Goal: Complete application form

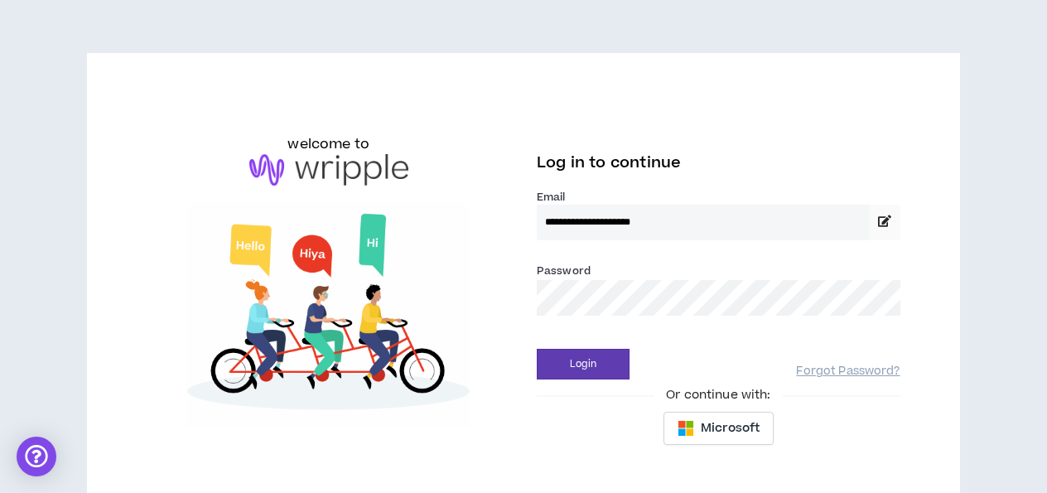
click at [582, 364] on button "Login" at bounding box center [583, 364] width 93 height 31
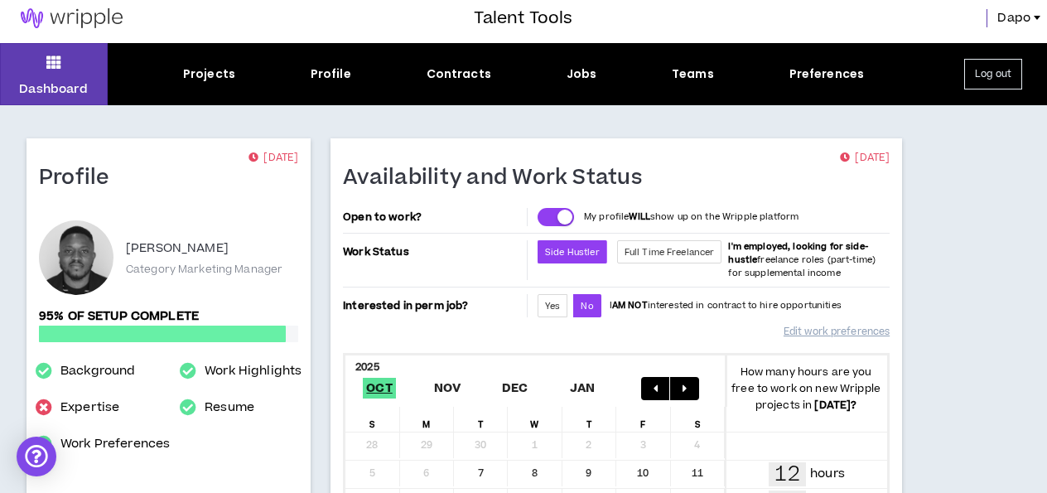
scroll to position [5, 0]
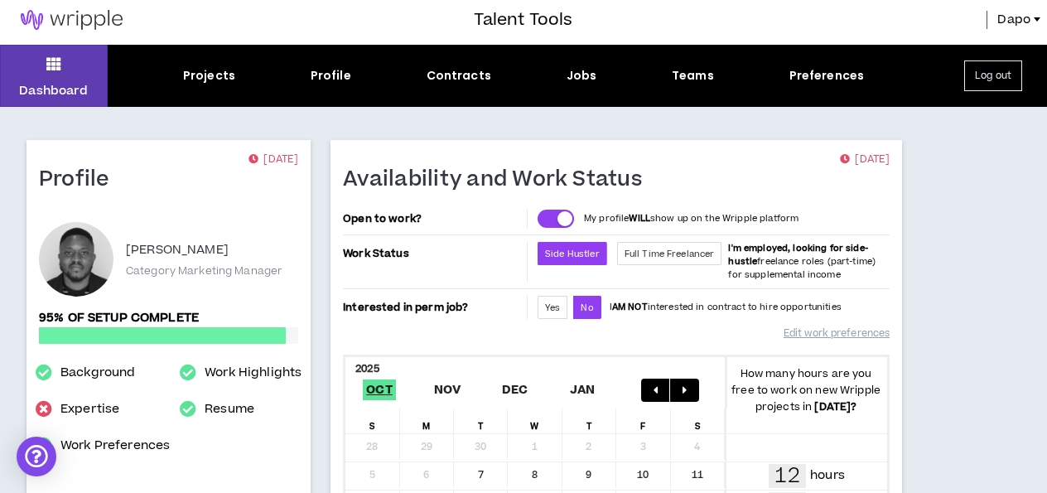
click at [216, 47] on div "Dashboard Projects Profile Contracts Jobs Teams Preferences Log out" at bounding box center [523, 76] width 1047 height 62
click at [94, 405] on link "Expertise" at bounding box center [90, 409] width 60 height 20
select select "***"
select select "**"
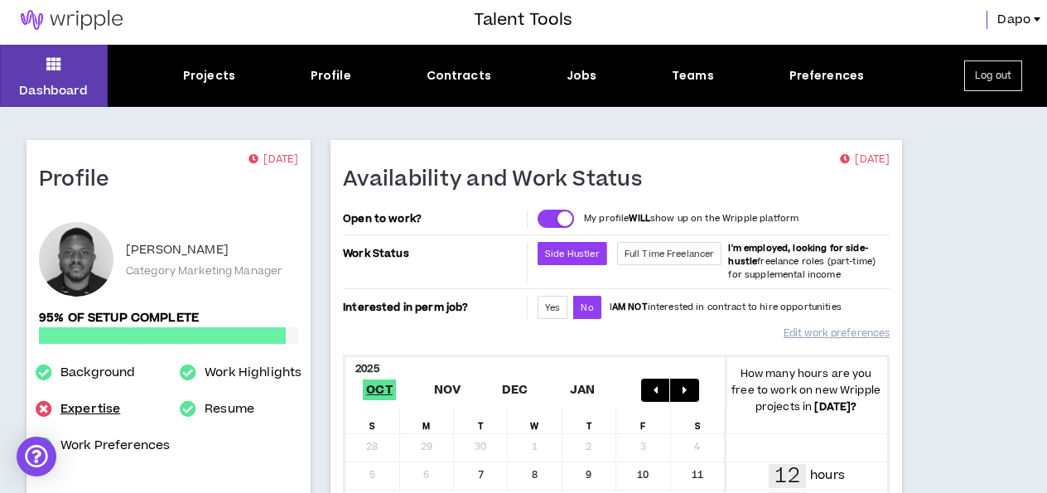
select select "**"
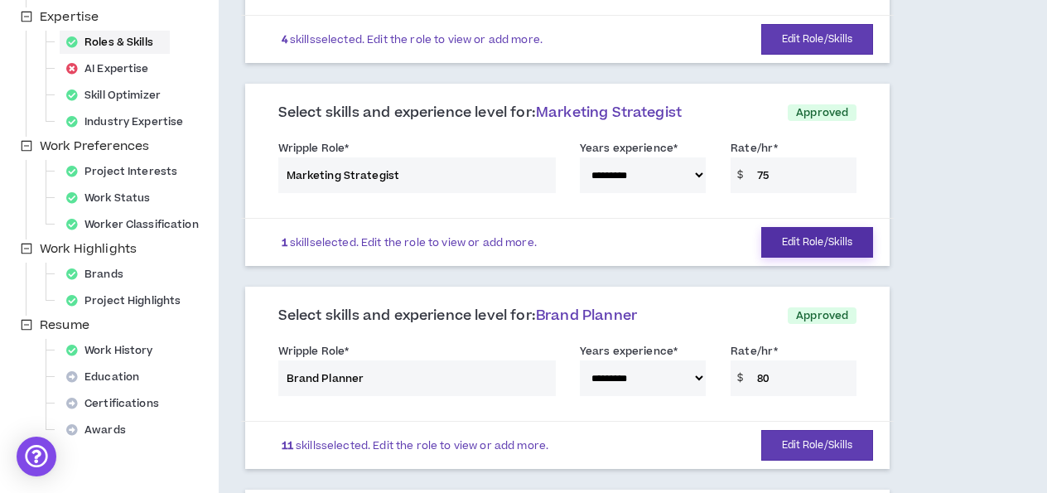
scroll to position [341, 0]
click at [127, 68] on div "AI Expertise" at bounding box center [113, 69] width 106 height 23
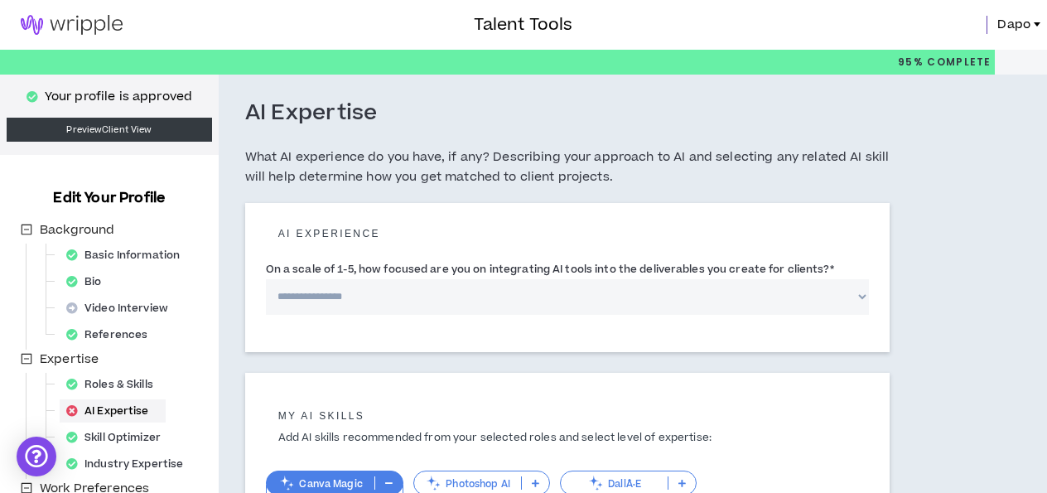
select select "*"
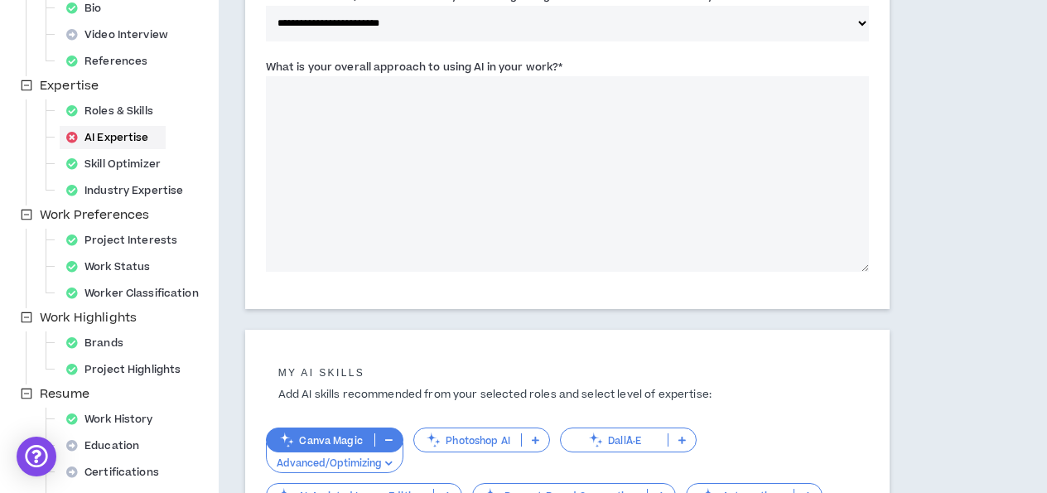
scroll to position [274, 0]
click at [423, 134] on textarea "What is your overall approach to using AI in your work? *" at bounding box center [568, 173] width 604 height 196
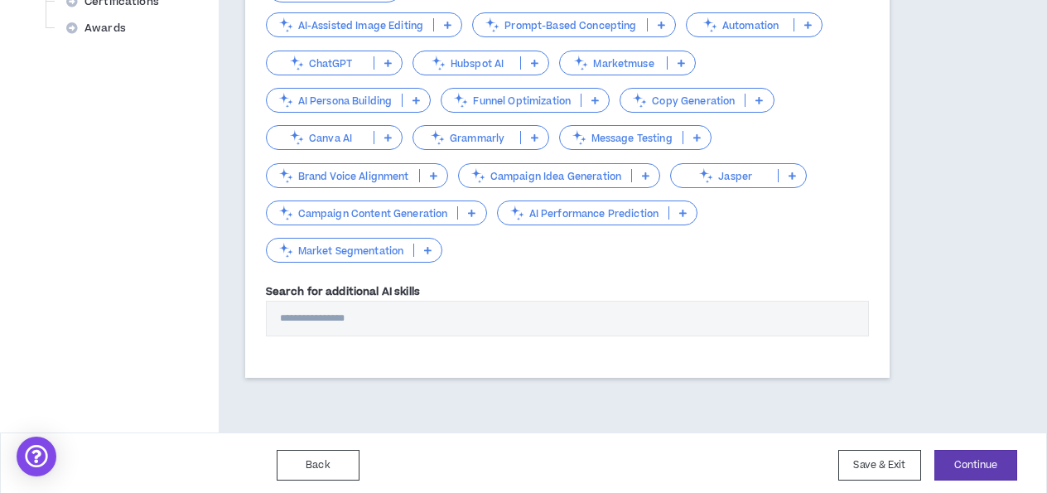
scroll to position [743, 0]
type textarea "**********"
drag, startPoint x: 988, startPoint y: 463, endPoint x: 932, endPoint y: 337, distance: 138.0
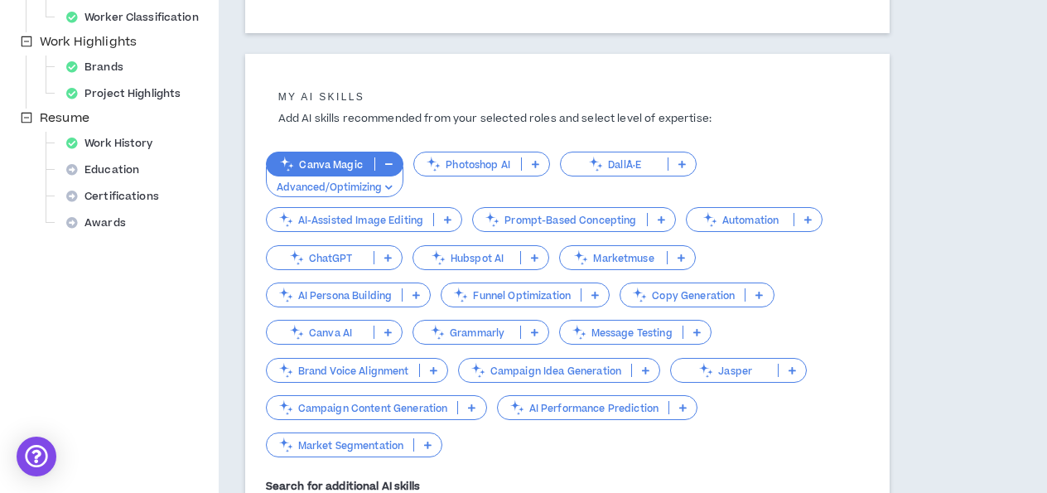
scroll to position [552, 0]
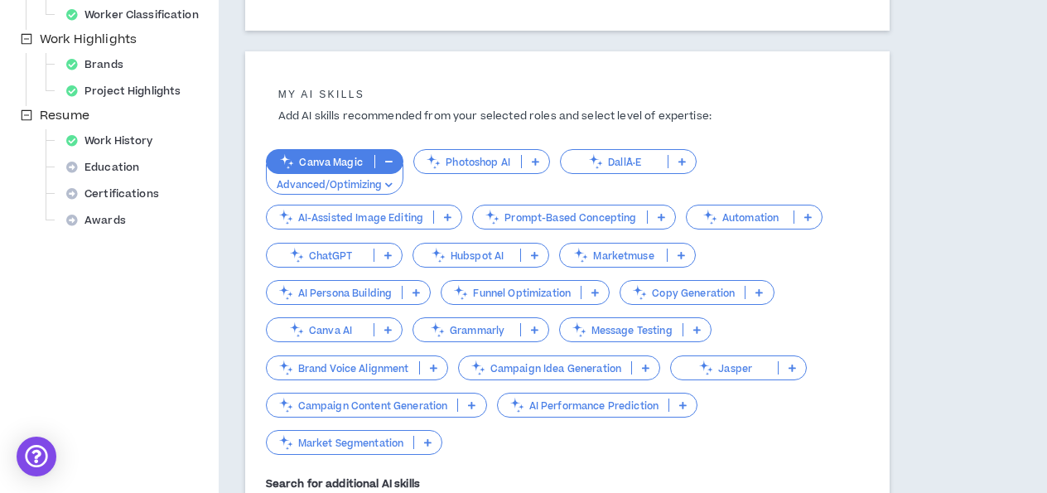
click at [343, 162] on p "Canva Magic" at bounding box center [321, 162] width 108 height 12
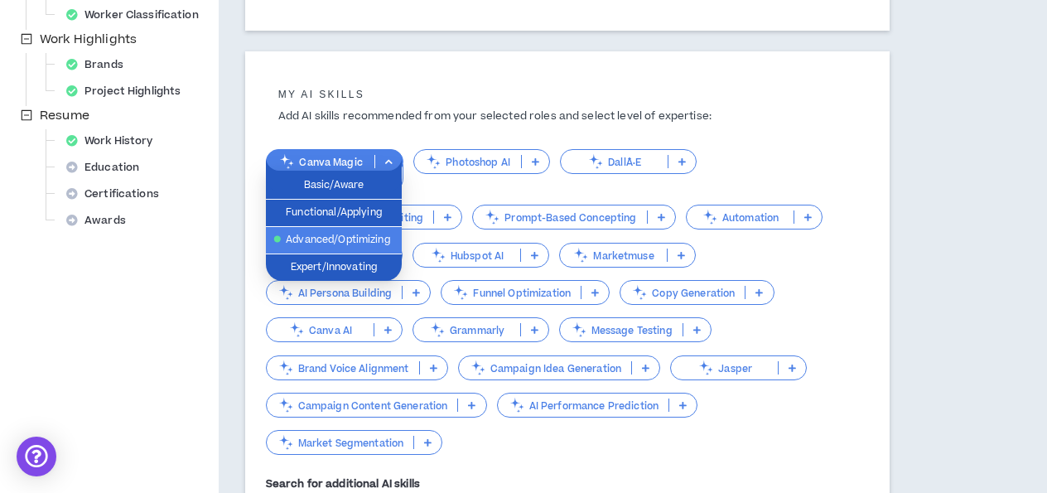
click at [354, 235] on span "Advanced/Optimizing" at bounding box center [334, 240] width 116 height 18
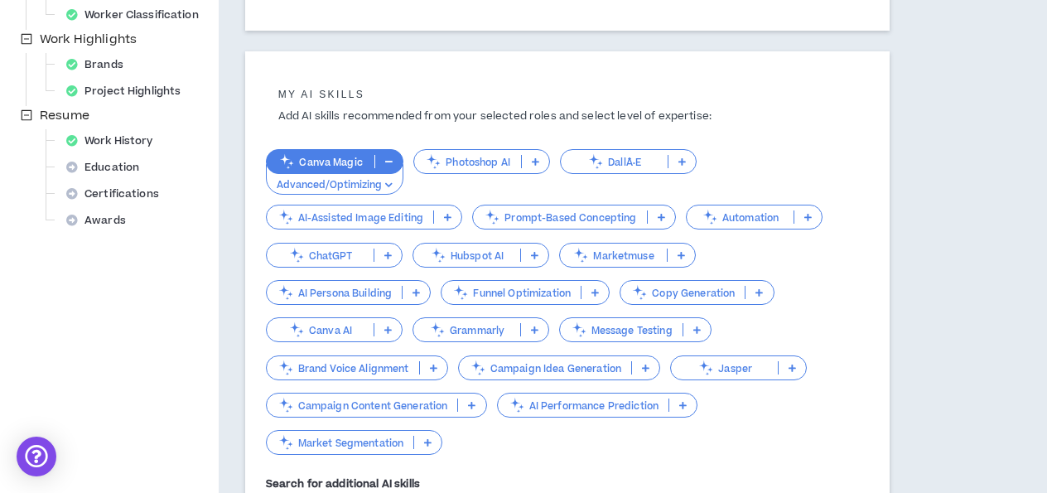
click at [346, 244] on div "ChatGPT" at bounding box center [334, 255] width 137 height 25
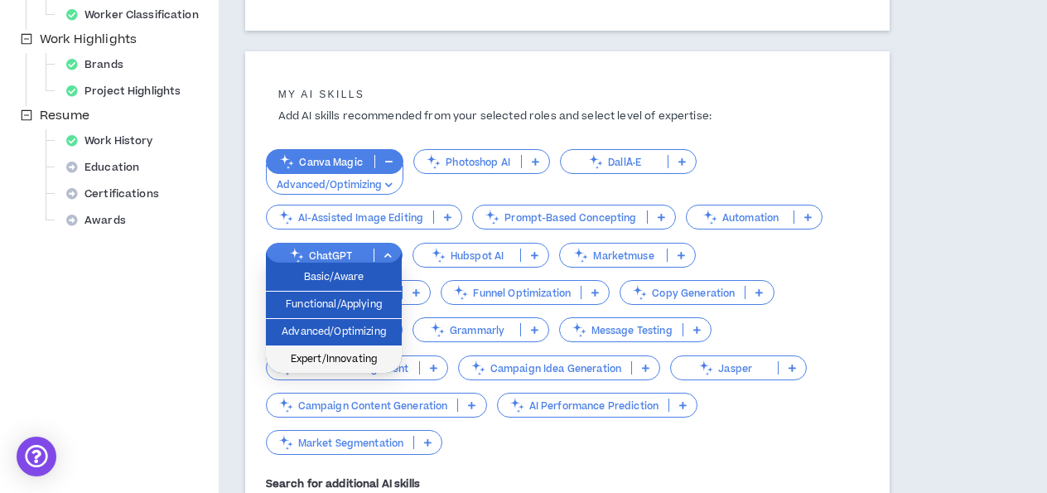
click at [339, 355] on span "Expert/Innovating" at bounding box center [334, 359] width 116 height 18
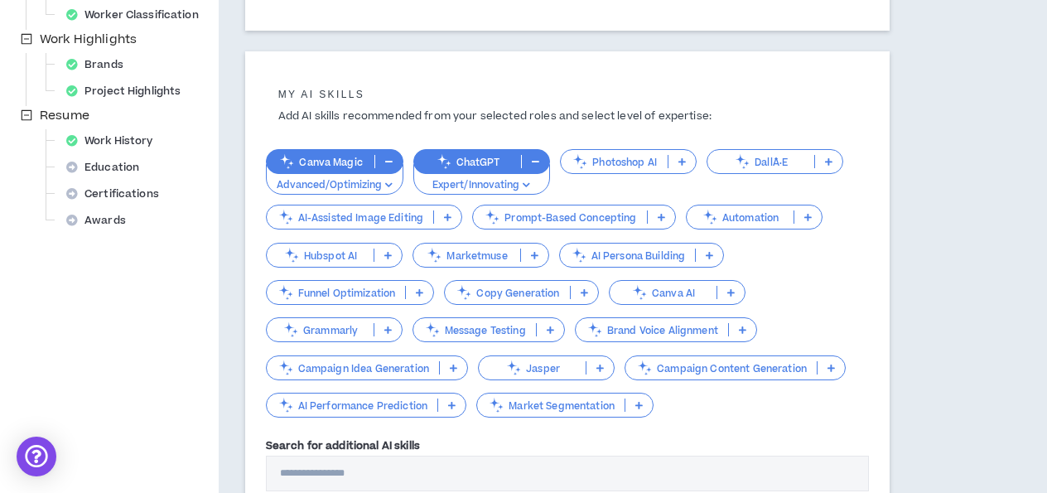
click at [336, 324] on p "Grammarly" at bounding box center [320, 330] width 107 height 12
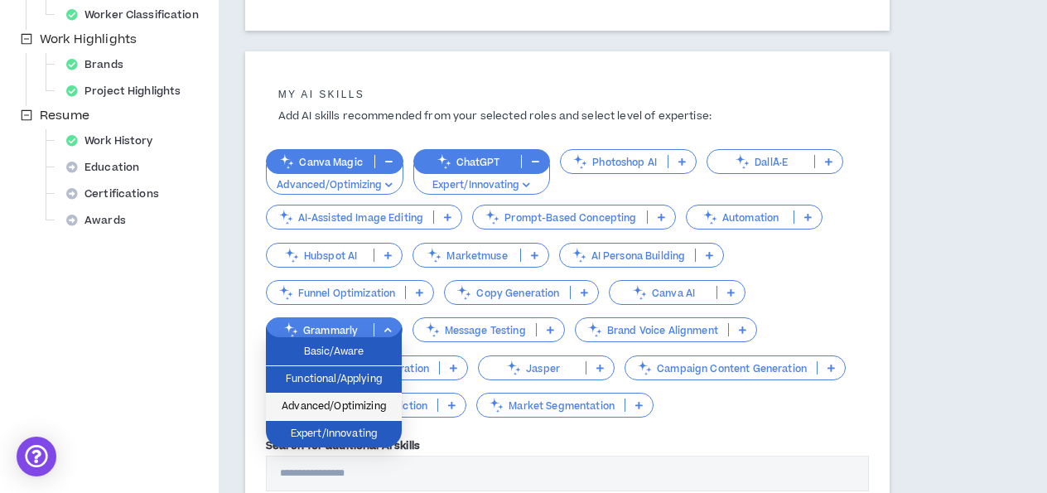
click at [343, 401] on span "Advanced/Optimizing" at bounding box center [334, 407] width 116 height 18
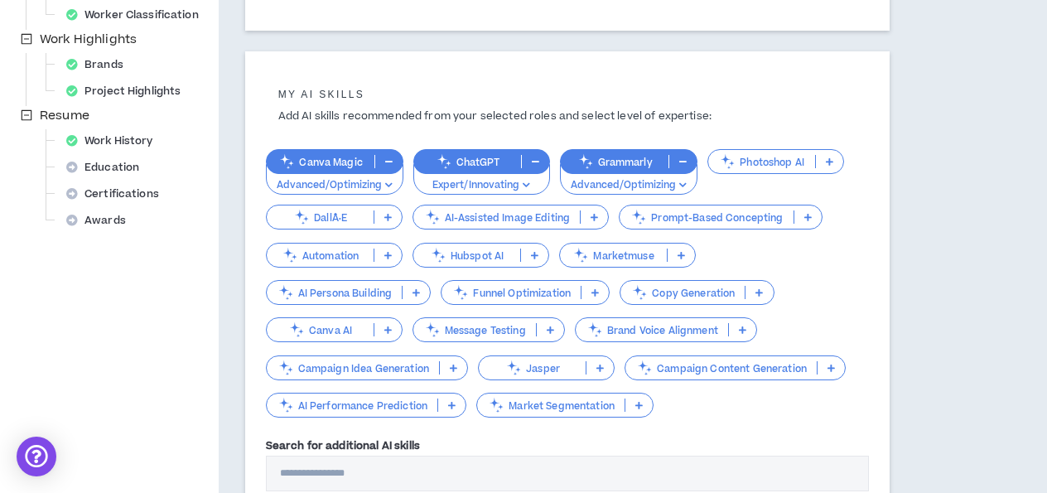
click at [360, 362] on p "Campaign Idea Generation" at bounding box center [353, 368] width 172 height 12
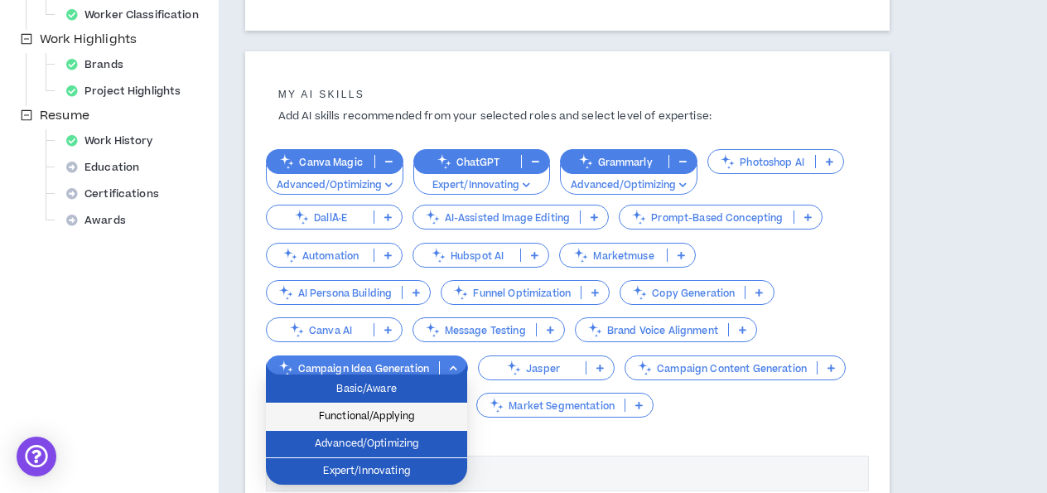
click at [385, 419] on span "Functional/Applying" at bounding box center [366, 417] width 181 height 18
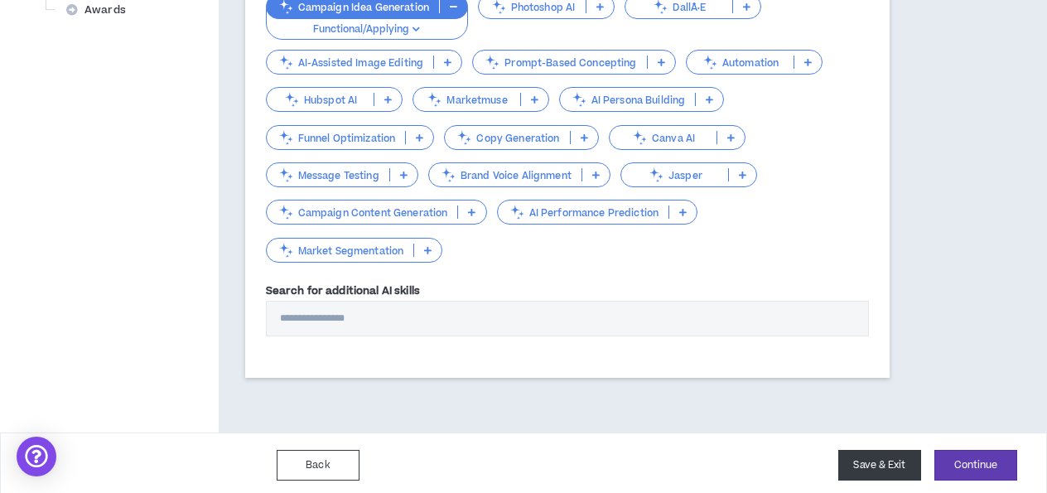
scroll to position [761, 0]
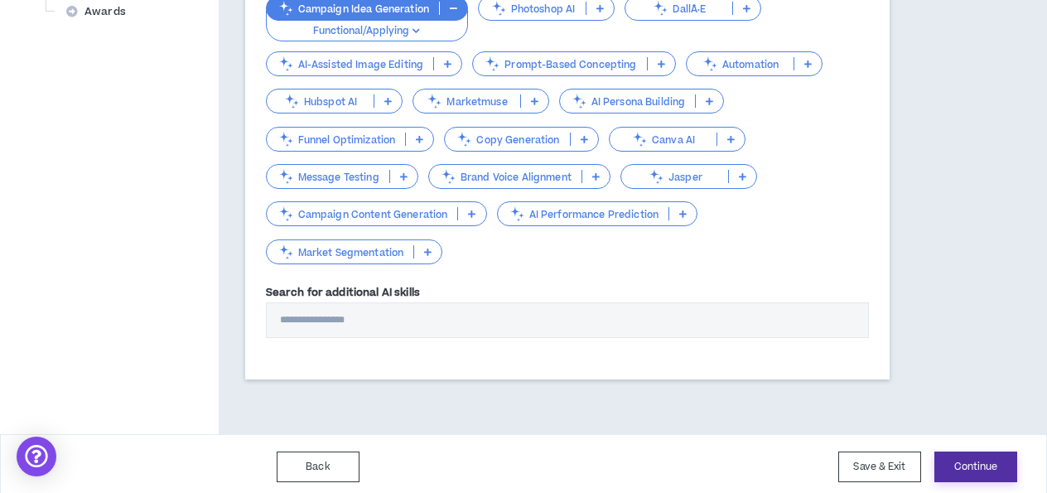
click at [964, 468] on button "Continue" at bounding box center [976, 467] width 83 height 31
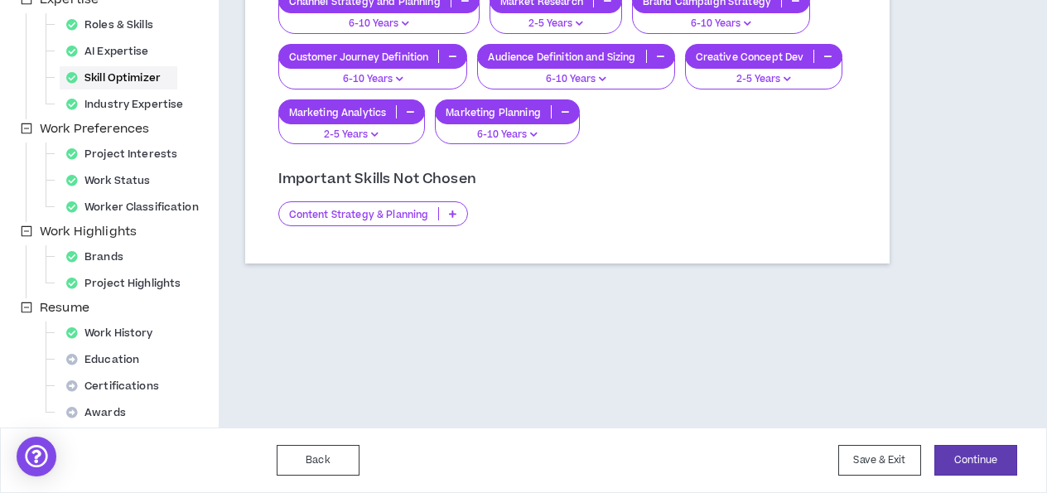
scroll to position [360, 0]
click at [401, 209] on p "Content Strategy & Planning" at bounding box center [359, 214] width 160 height 12
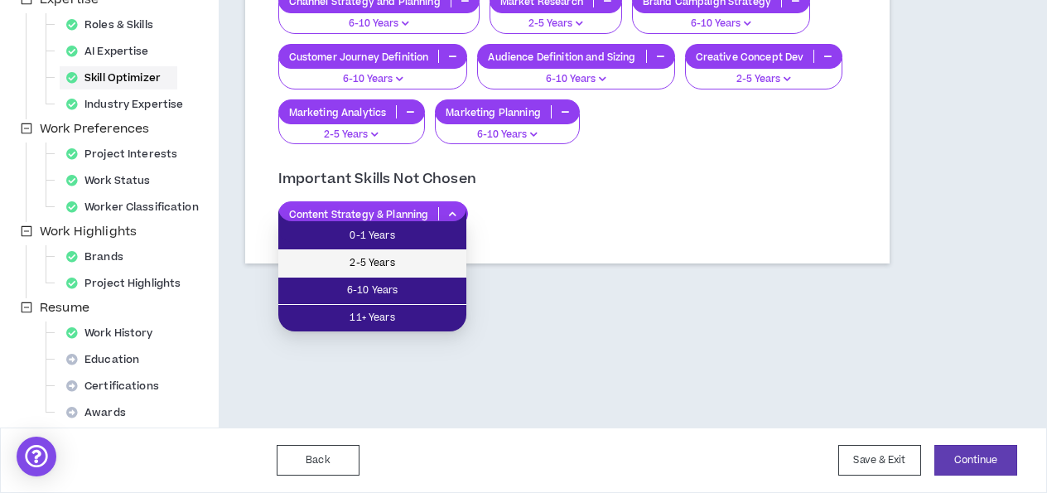
click at [406, 262] on span "2-5 Years" at bounding box center [372, 263] width 168 height 18
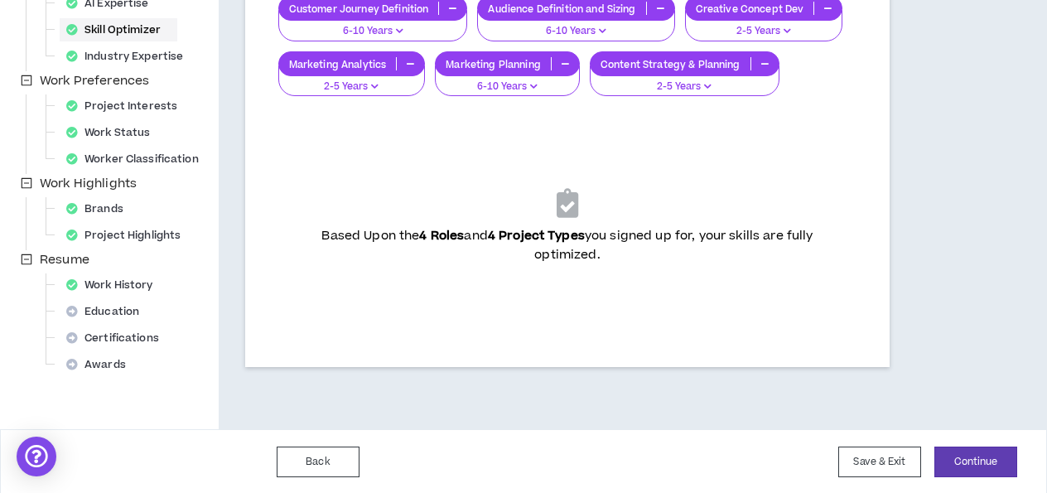
scroll to position [407, 0]
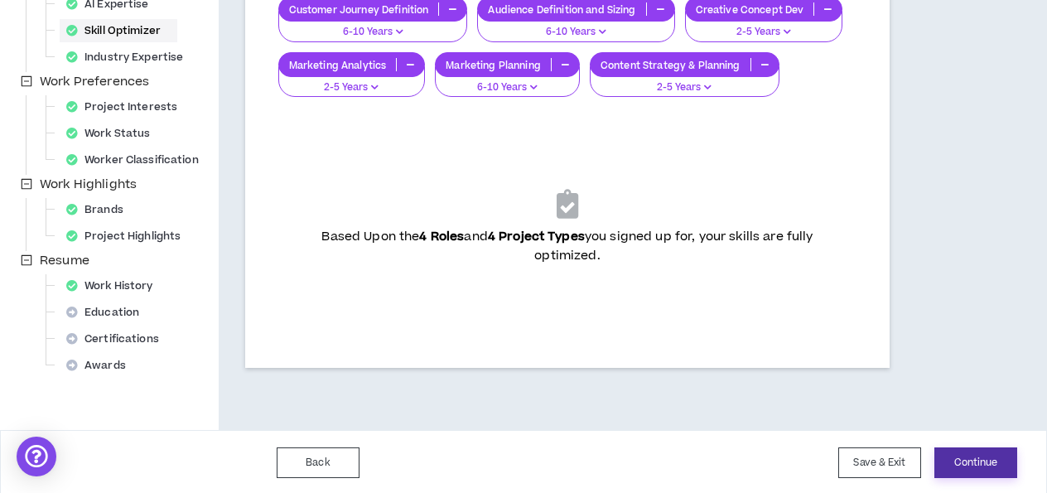
click at [982, 467] on button "Continue" at bounding box center [976, 462] width 83 height 31
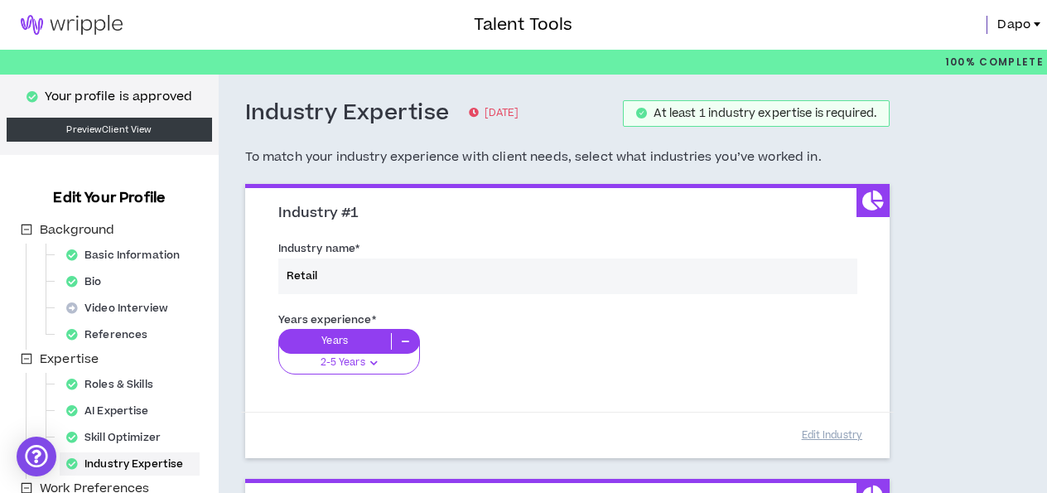
click at [393, 276] on div "Industry name * Retail" at bounding box center [568, 270] width 604 height 70
click at [361, 362] on div "Years experience * Years 2-5 Years 0-1 Years 2-5 Years 6-10 Years 11+ Years" at bounding box center [568, 353] width 604 height 93
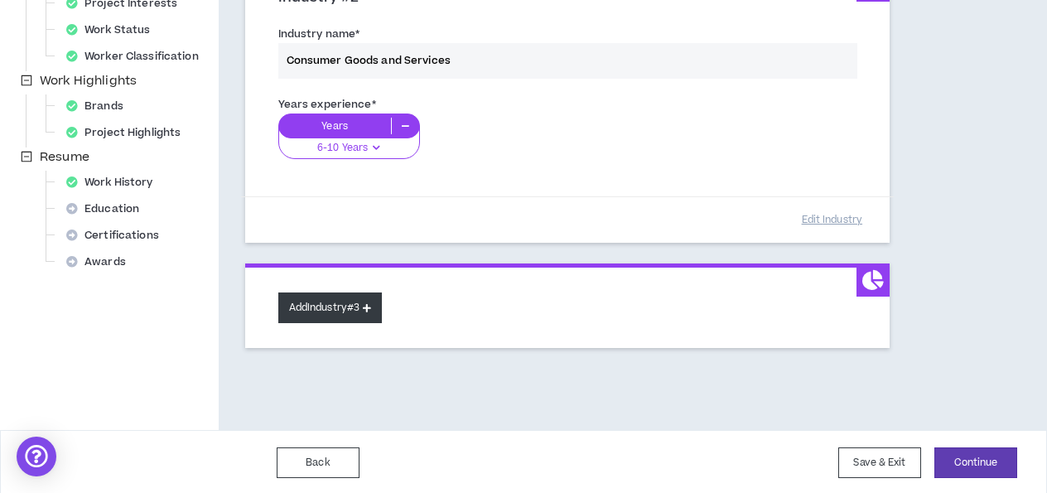
scroll to position [510, 0]
click at [362, 306] on button "Add Industry #3" at bounding box center [330, 308] width 104 height 31
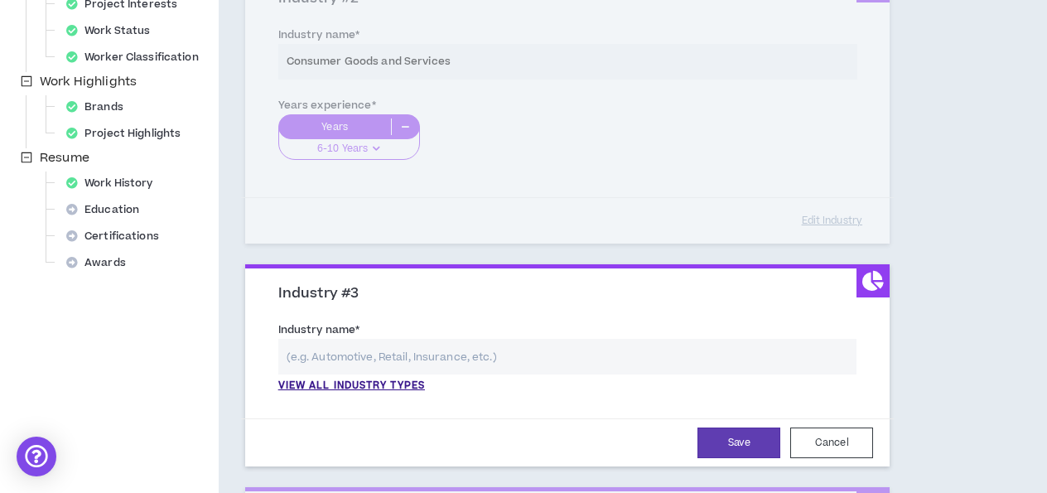
click at [414, 367] on input "text" at bounding box center [567, 357] width 579 height 36
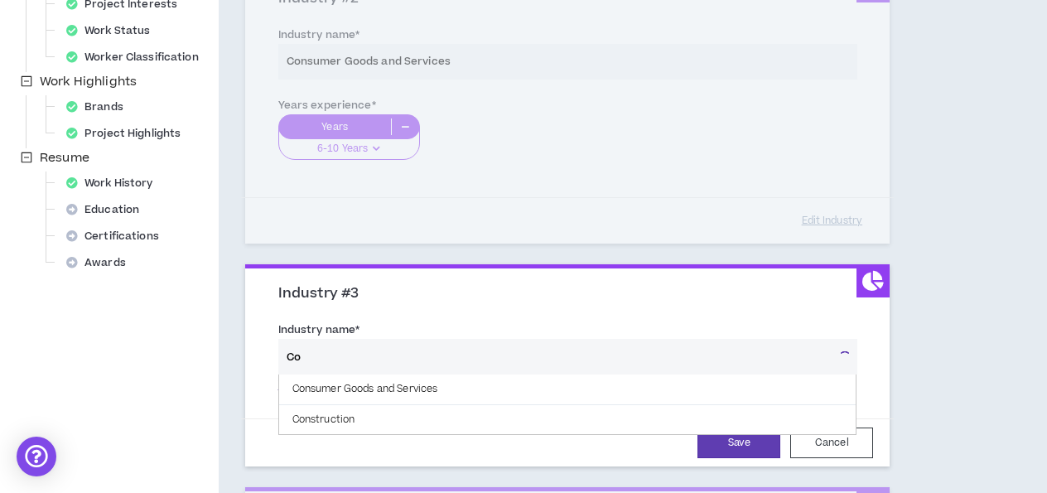
type input "C"
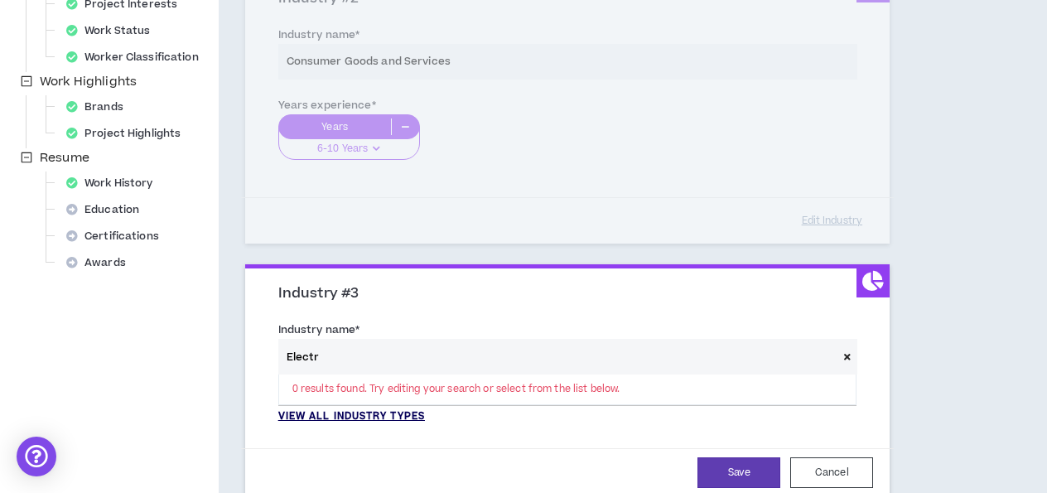
click at [412, 409] on p "View all industry types" at bounding box center [351, 416] width 147 height 15
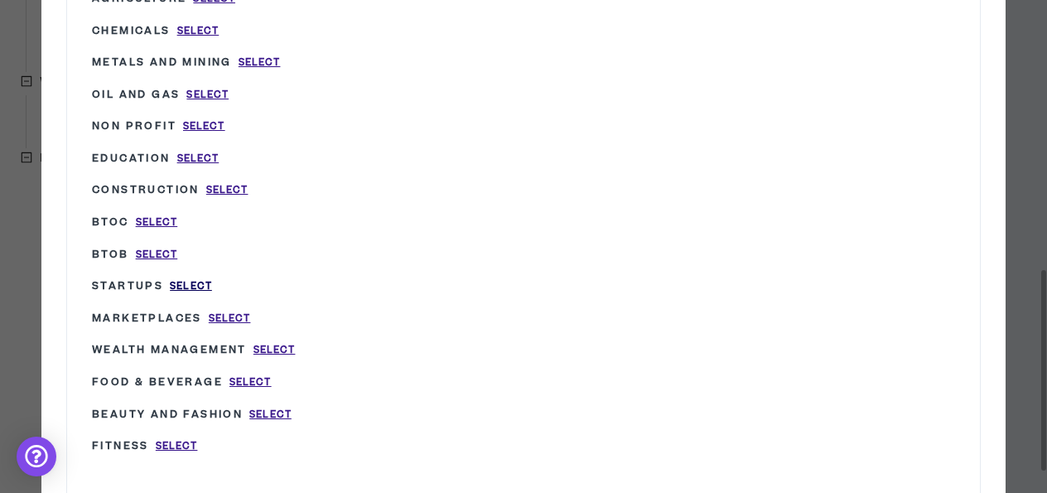
click at [196, 288] on span "Select" at bounding box center [191, 286] width 42 height 14
type input "Startups"
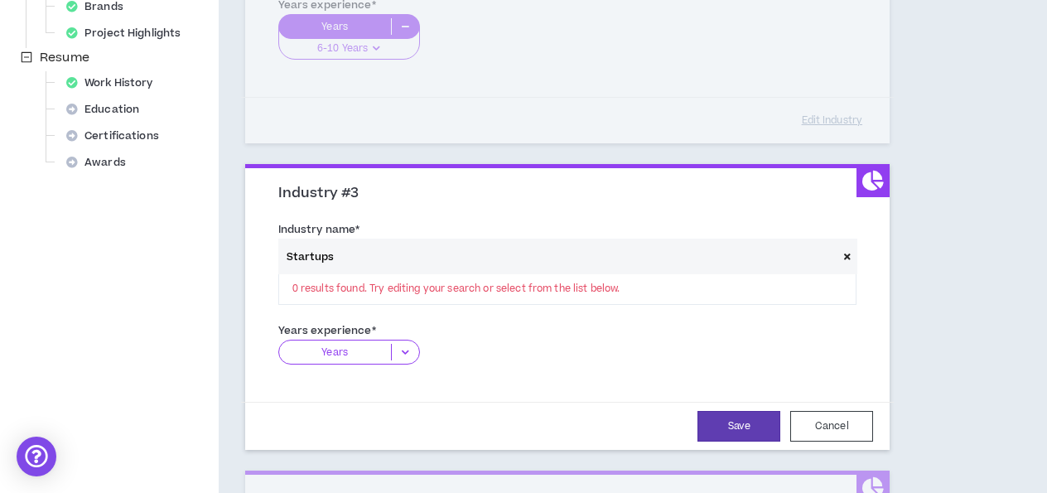
scroll to position [631, 0]
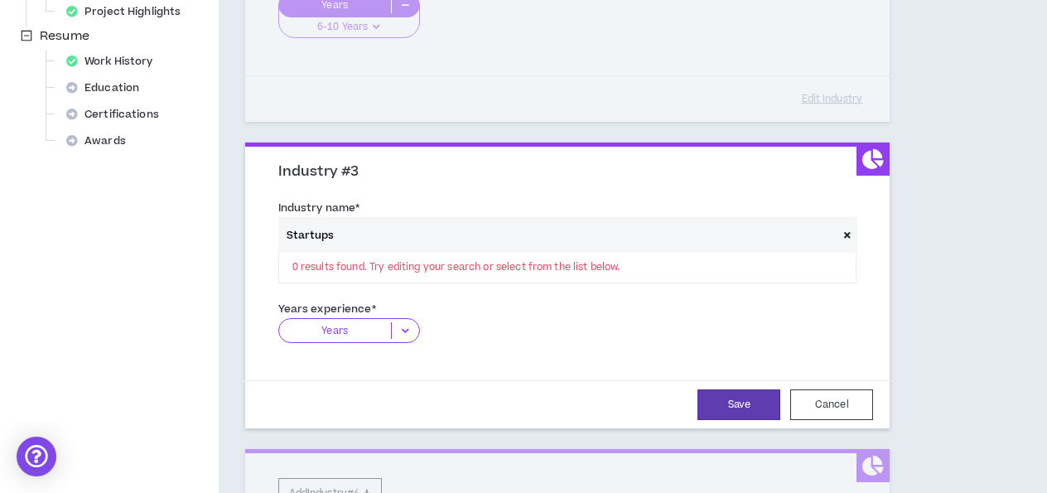
click at [365, 329] on p "Years" at bounding box center [335, 330] width 112 height 17
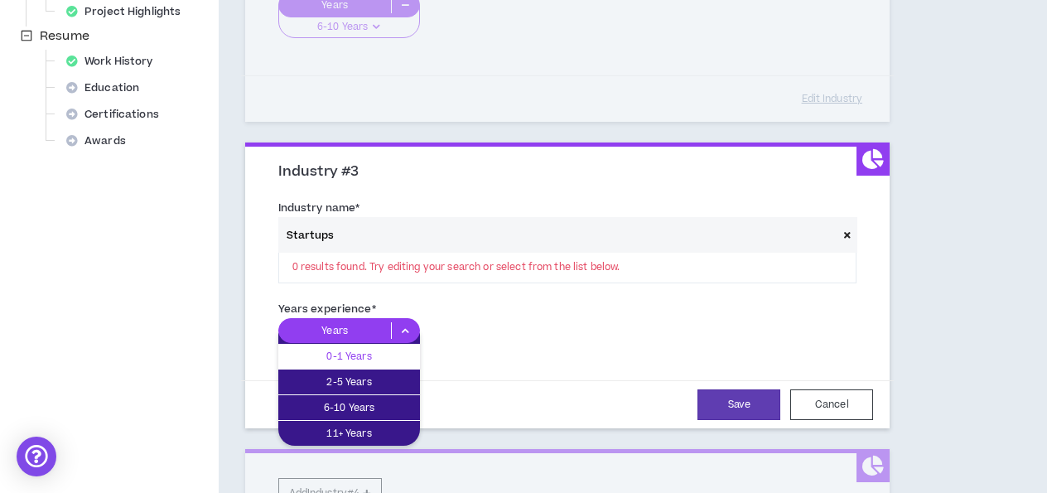
click at [365, 353] on p "0-1 Years" at bounding box center [349, 356] width 142 height 18
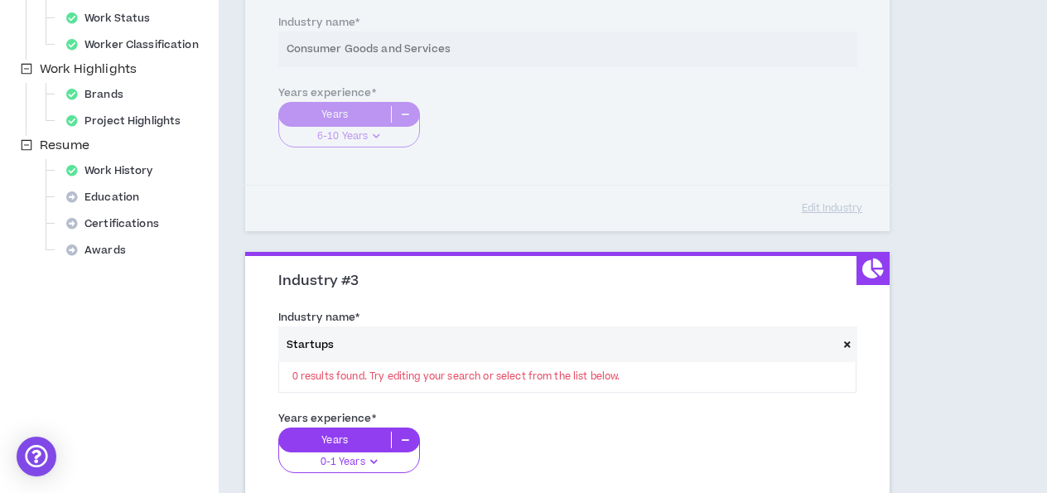
scroll to position [521, 0]
click at [851, 341] on icon at bounding box center [847, 345] width 7 height 9
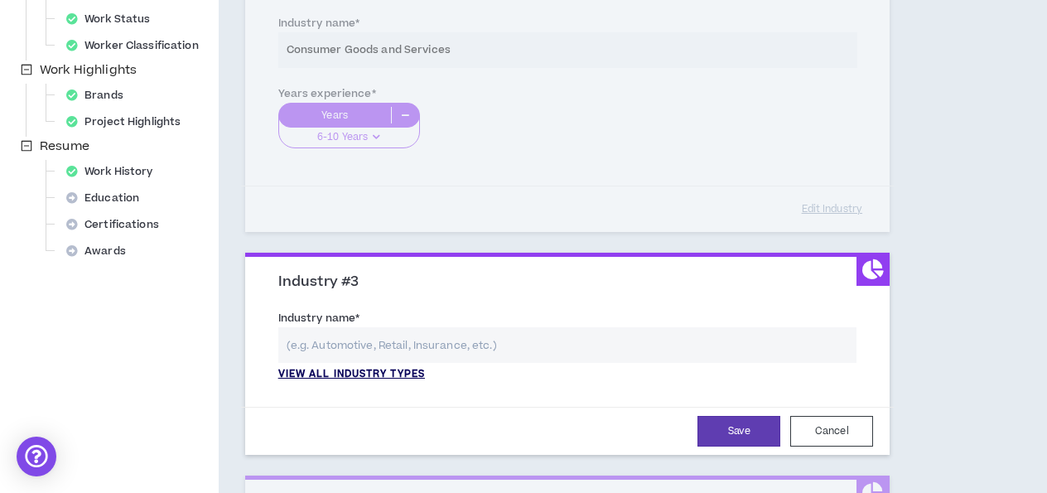
click at [396, 367] on p "View all industry types" at bounding box center [351, 374] width 147 height 15
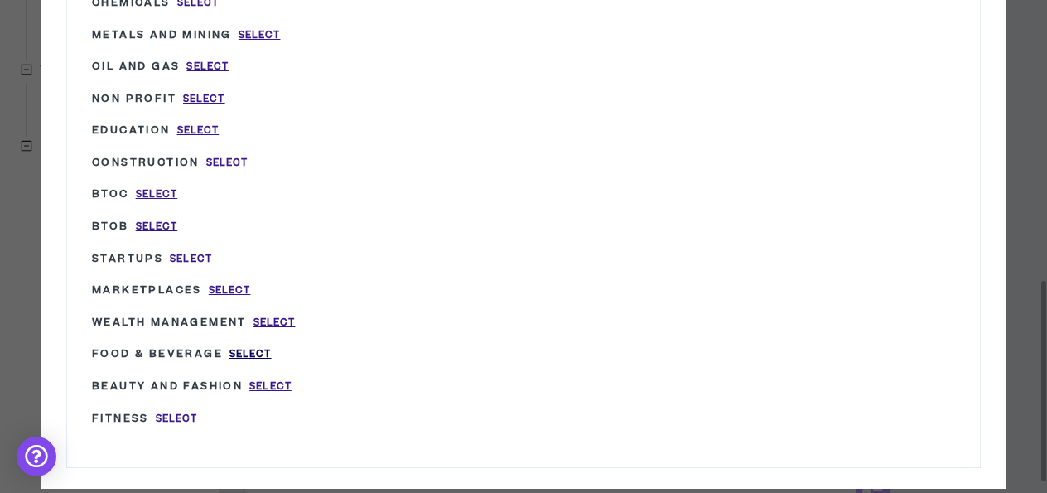
click at [255, 353] on span "Select" at bounding box center [251, 354] width 42 height 14
type input "Food & Beverage"
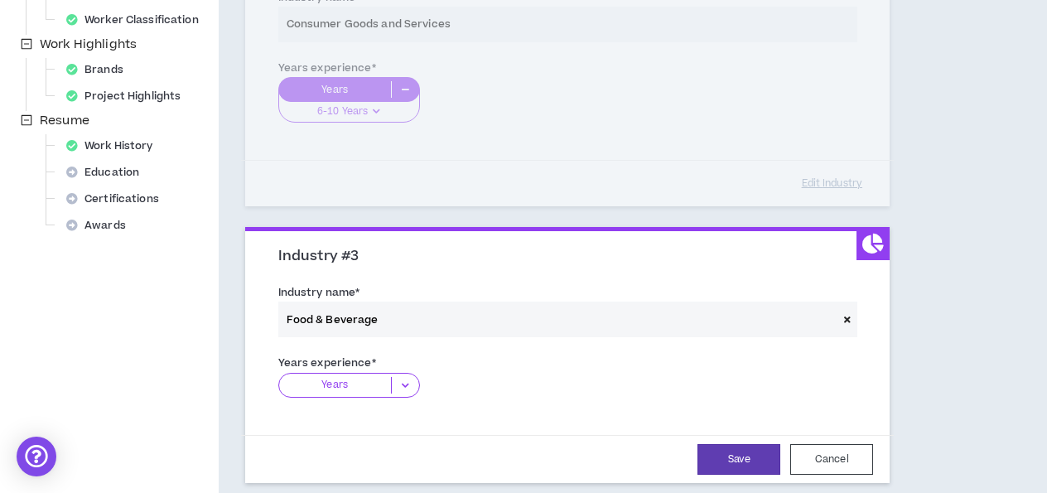
scroll to position [606, 0]
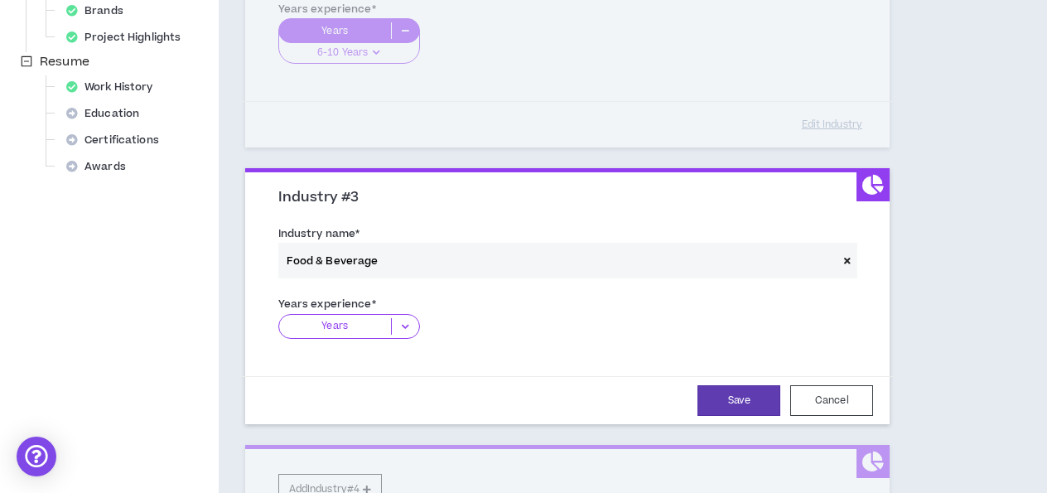
click at [400, 321] on icon at bounding box center [405, 326] width 27 height 17
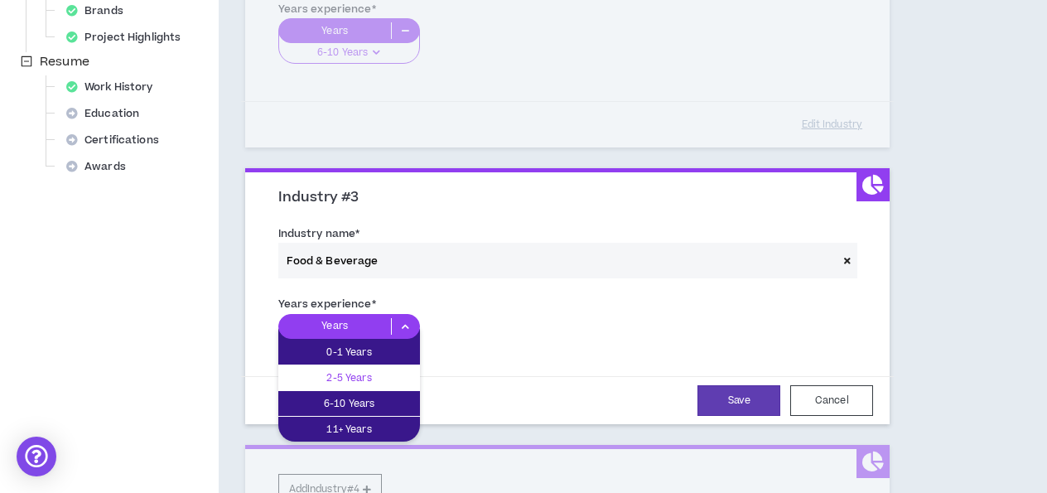
click at [388, 369] on p "2-5 Years" at bounding box center [349, 378] width 142 height 18
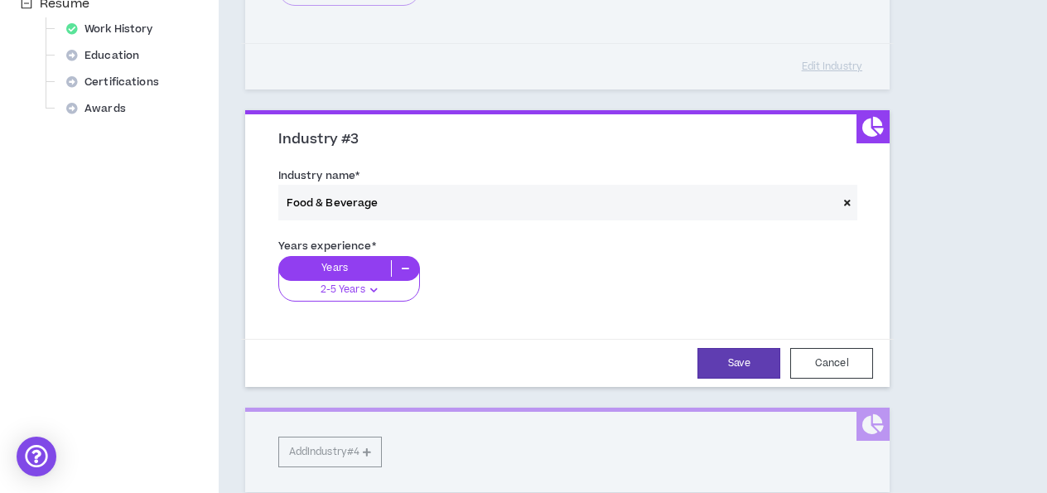
scroll to position [698, 0]
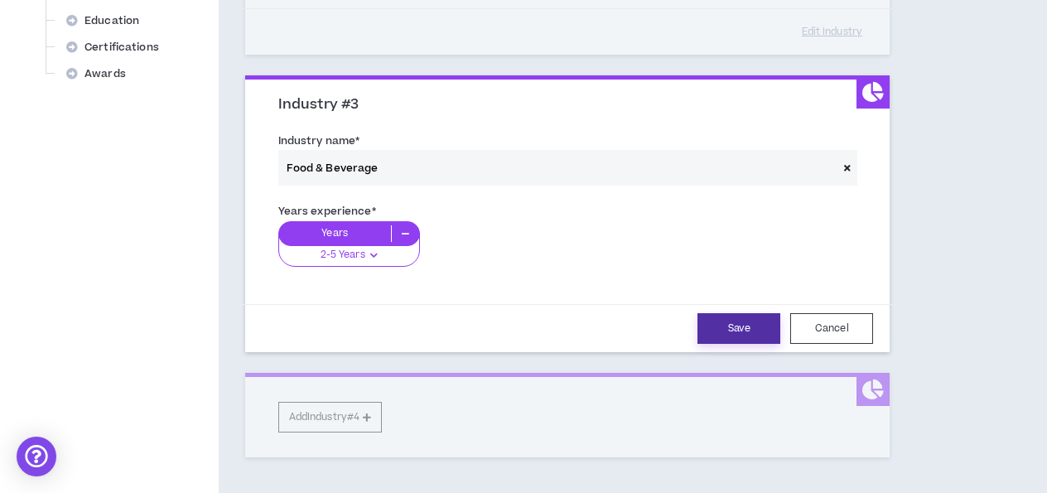
click at [756, 322] on button "Save" at bounding box center [739, 328] width 83 height 31
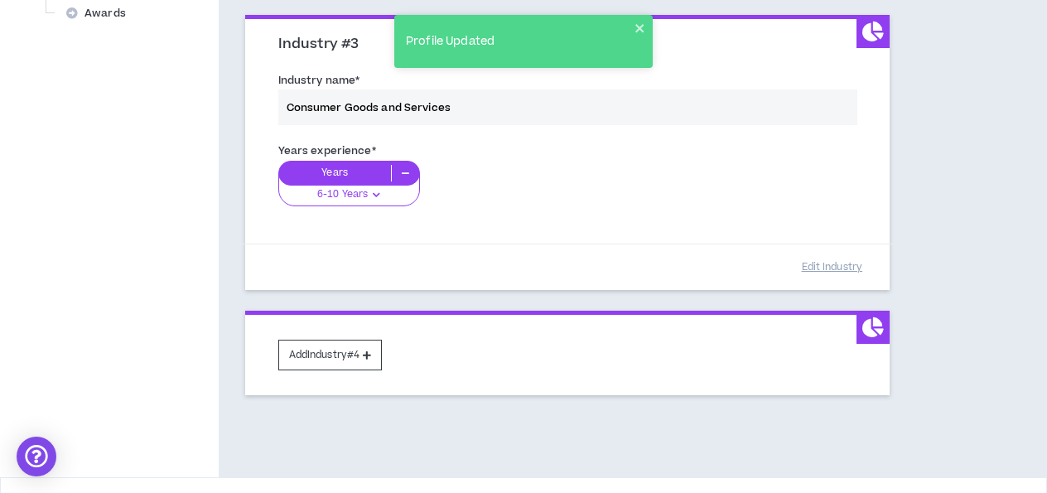
scroll to position [780, 0]
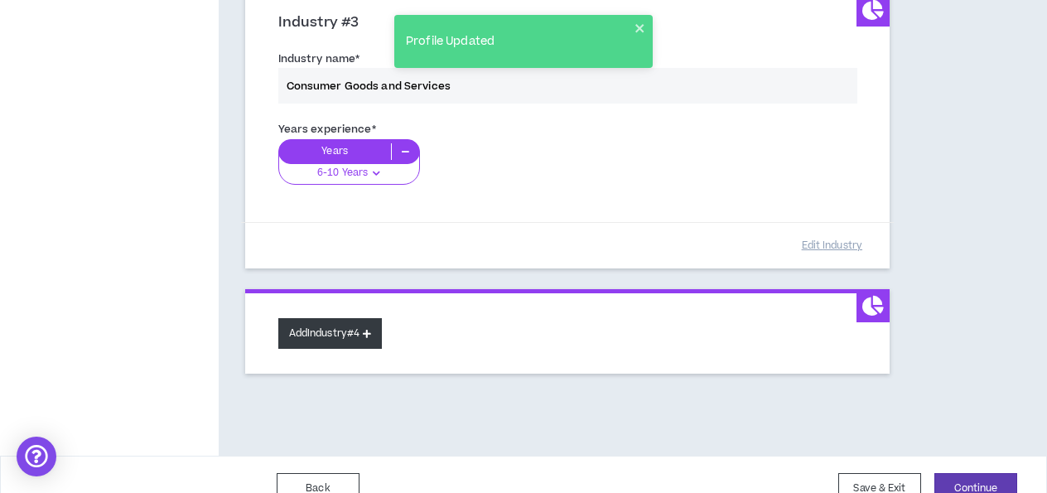
click at [321, 325] on button "Add Industry #4" at bounding box center [330, 333] width 104 height 31
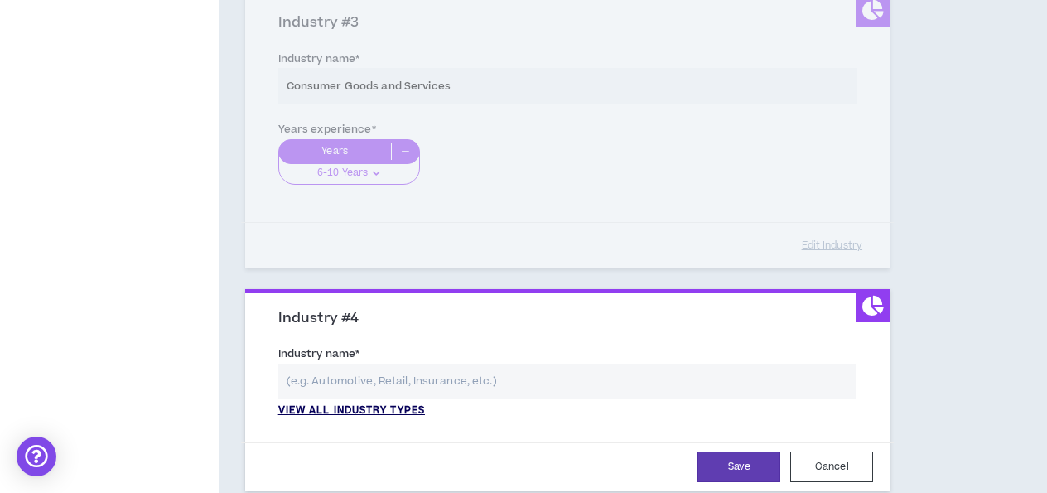
click at [377, 404] on p "View all industry types" at bounding box center [351, 411] width 147 height 15
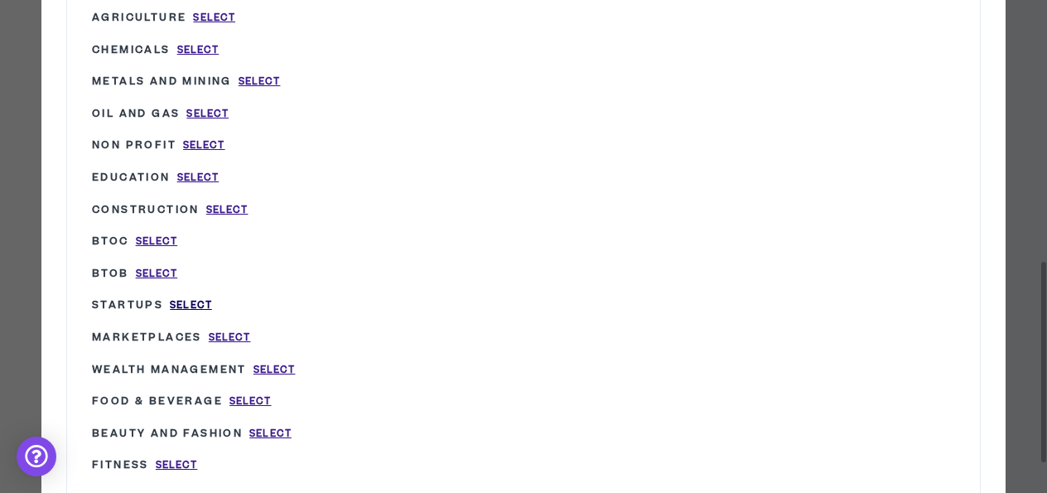
click at [189, 307] on span "Select" at bounding box center [191, 305] width 42 height 14
type input "Startups"
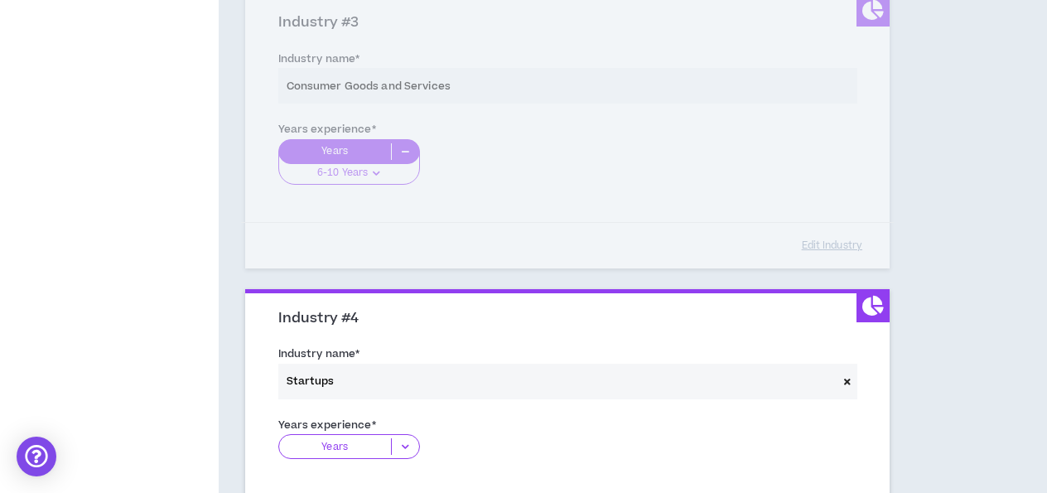
click at [395, 434] on div "Years" at bounding box center [349, 446] width 142 height 25
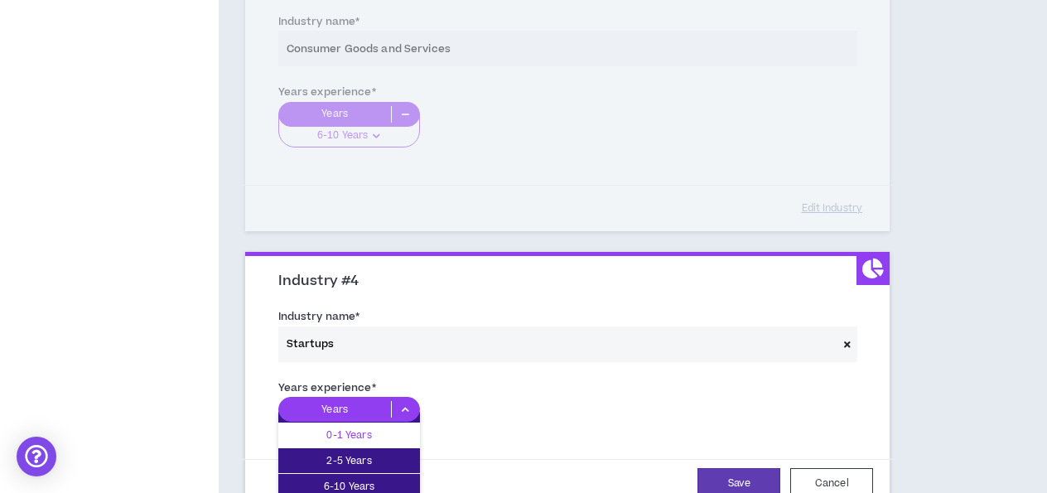
scroll to position [821, 0]
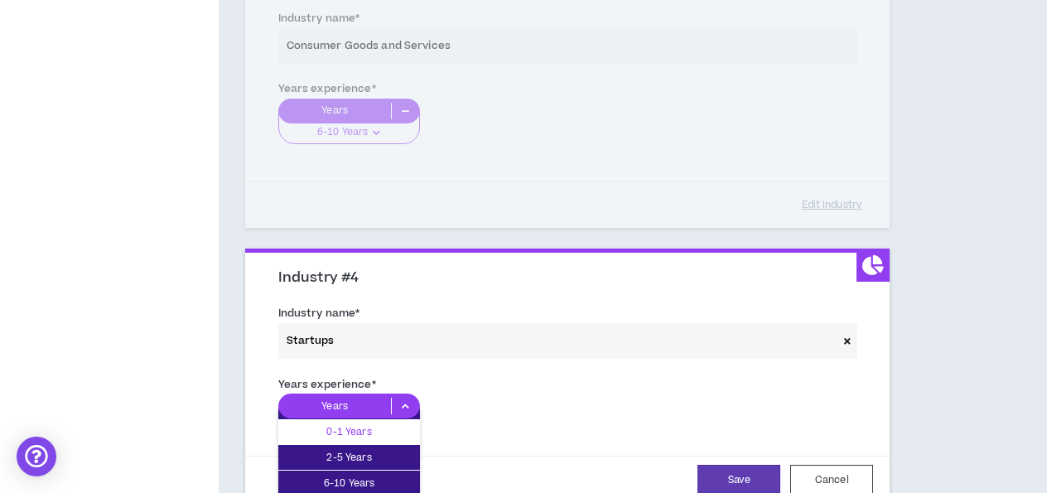
click at [377, 433] on p "0-1 Years" at bounding box center [349, 432] width 142 height 18
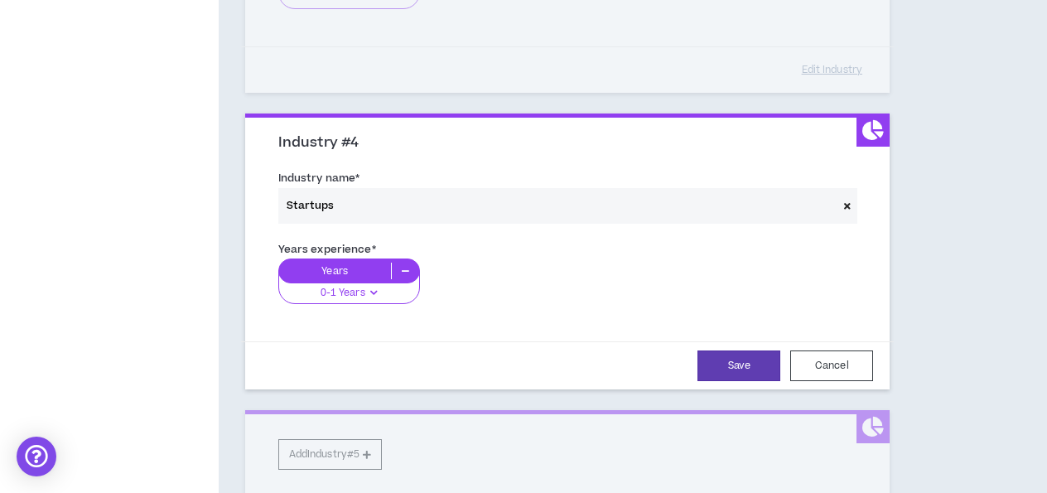
scroll to position [986, 0]
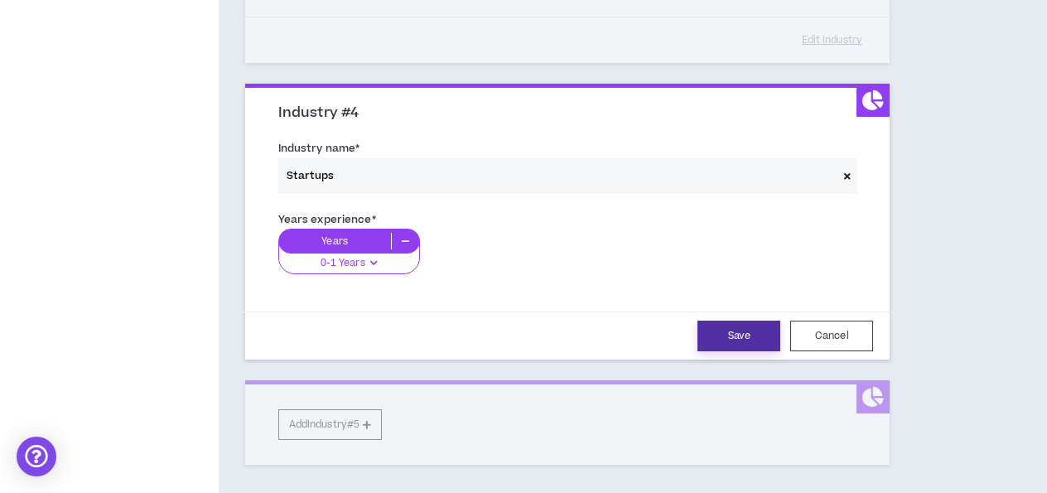
click at [756, 335] on button "Save" at bounding box center [739, 336] width 83 height 31
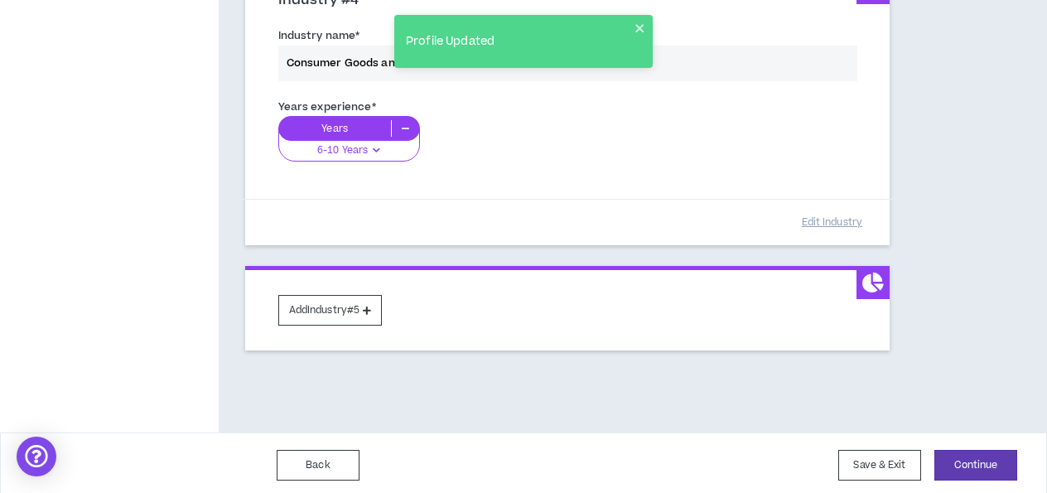
scroll to position [1098, 0]
click at [953, 452] on button "Continue" at bounding box center [976, 466] width 83 height 31
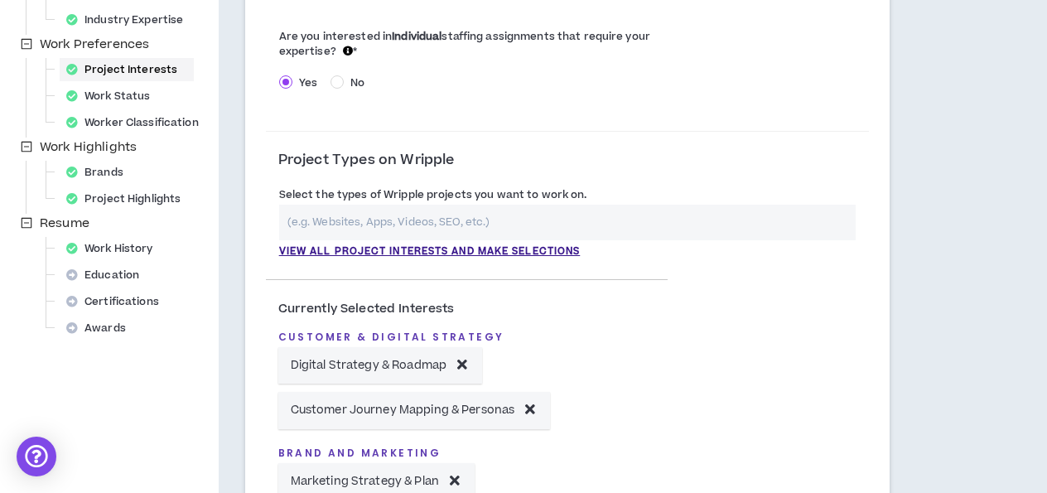
scroll to position [448, 0]
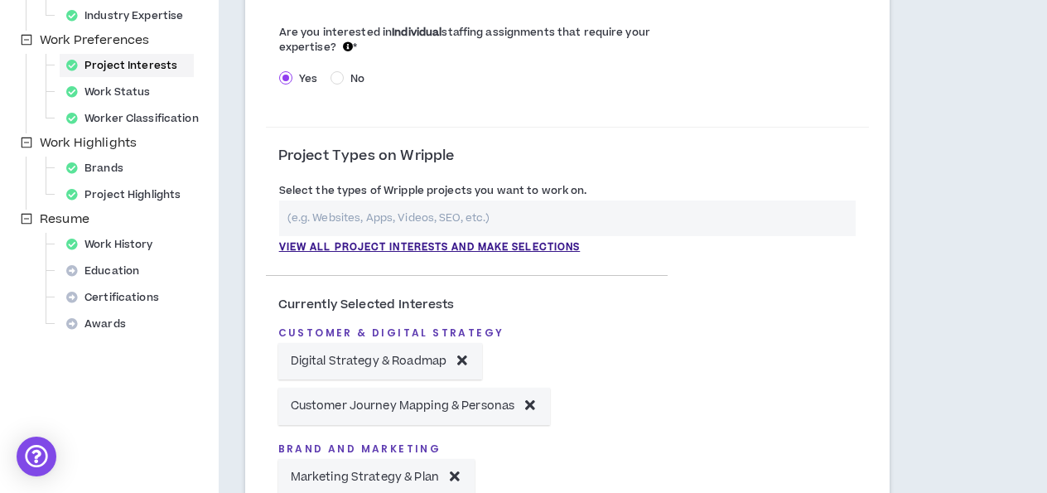
click at [416, 209] on input "text" at bounding box center [567, 219] width 577 height 36
click at [417, 244] on p "View all project interests and make selections" at bounding box center [430, 247] width 302 height 15
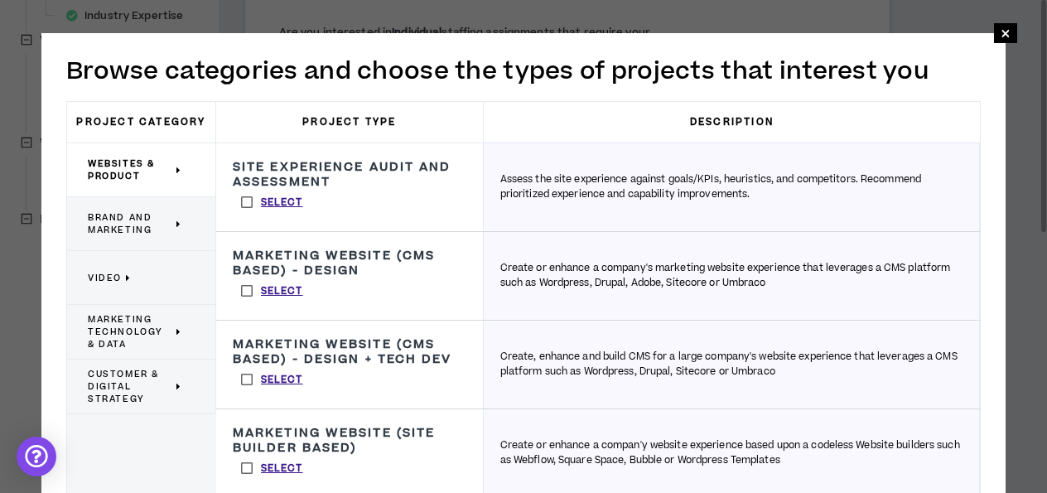
click at [162, 219] on span "Brand and Marketing" at bounding box center [130, 223] width 85 height 25
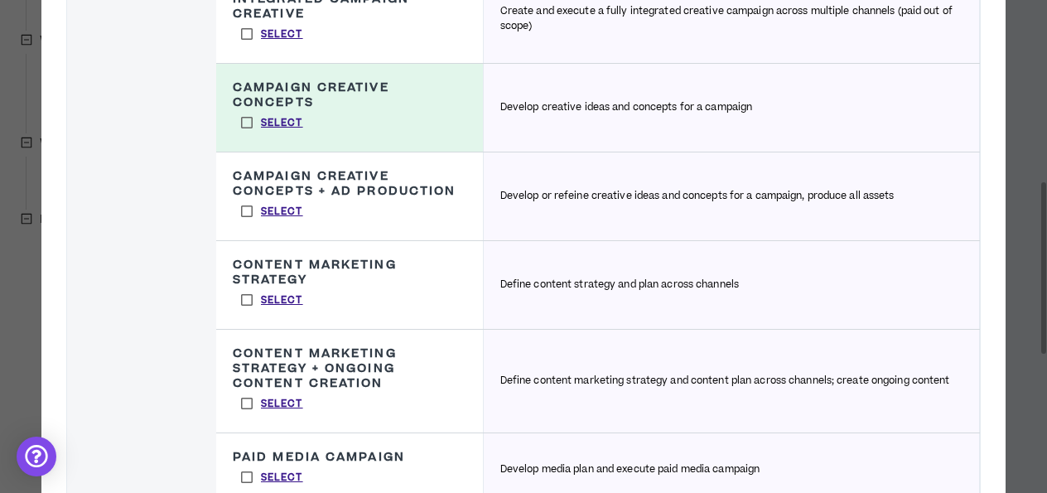
click at [248, 224] on label "Select" at bounding box center [272, 211] width 79 height 25
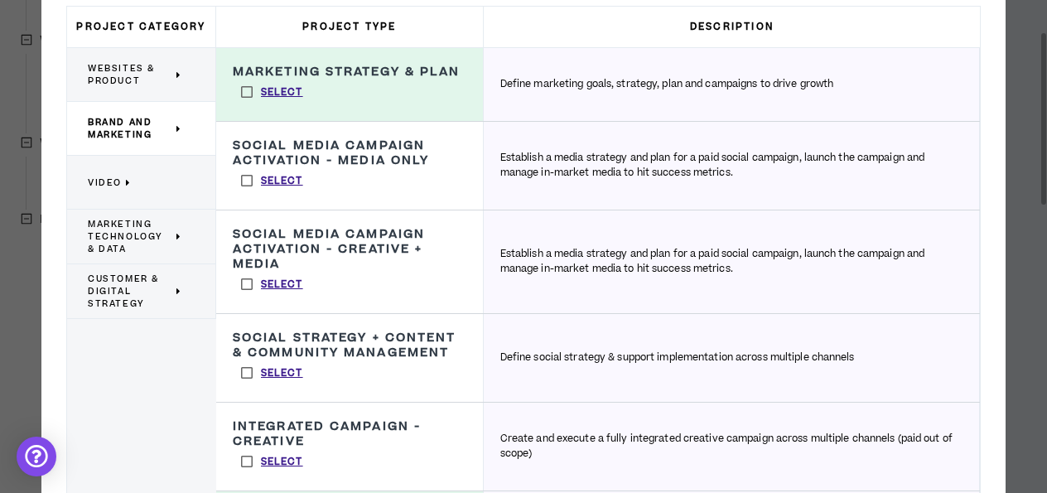
click at [145, 181] on p "Video" at bounding box center [135, 182] width 94 height 36
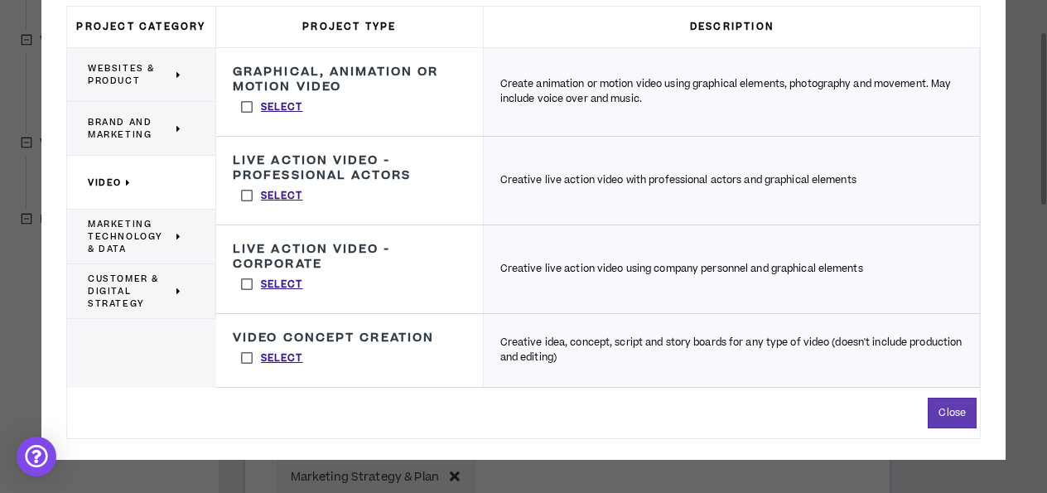
click at [128, 136] on span "Brand and Marketing" at bounding box center [130, 128] width 85 height 25
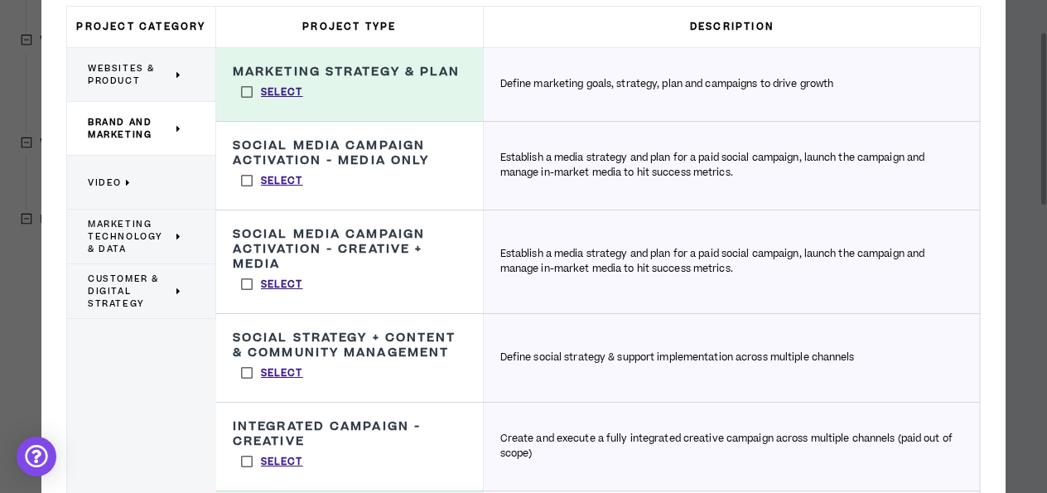
click at [129, 80] on span "Websites & Product" at bounding box center [130, 74] width 85 height 25
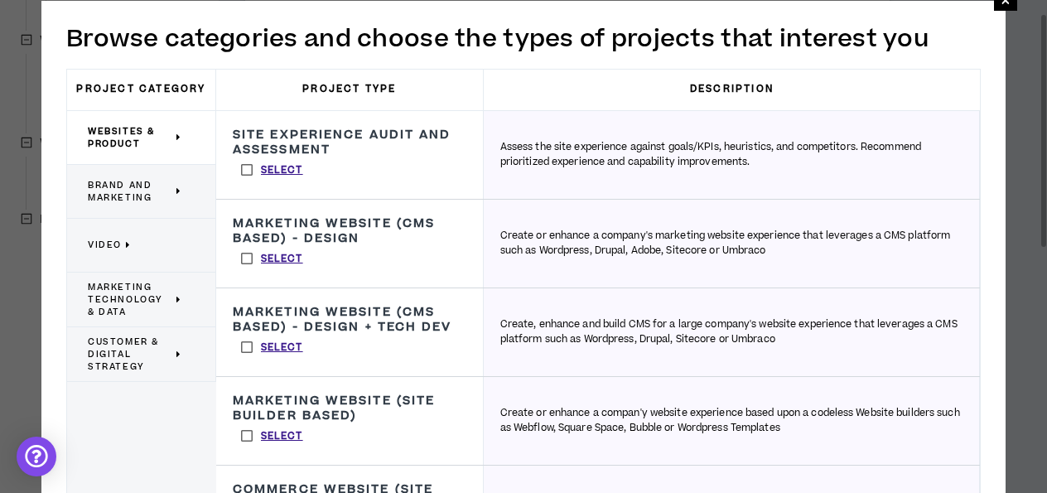
click at [135, 244] on p "Video" at bounding box center [135, 245] width 94 height 36
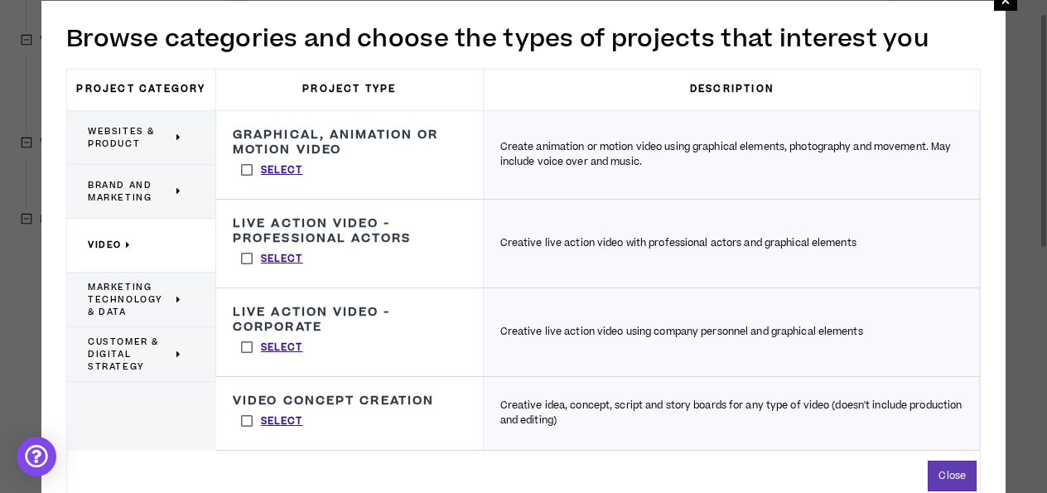
click at [242, 164] on label "Select" at bounding box center [272, 169] width 79 height 25
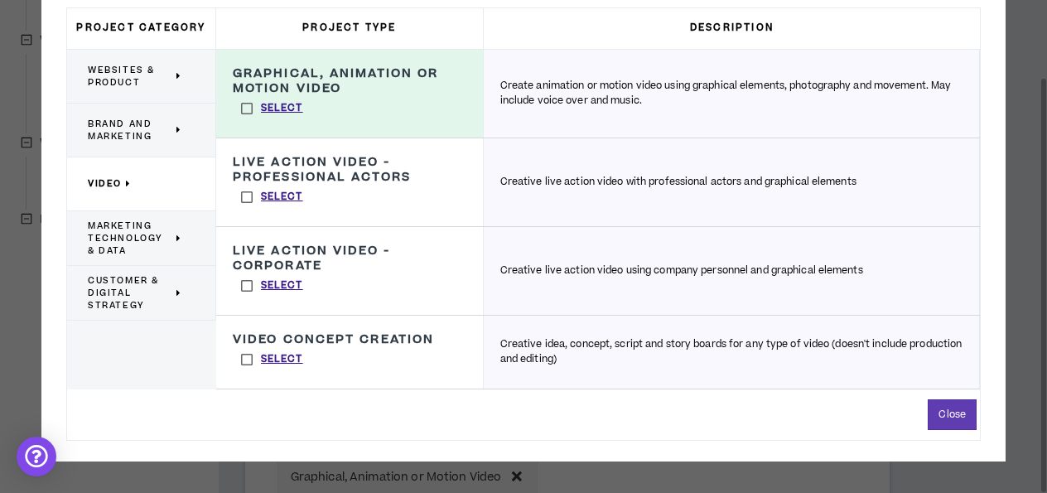
click at [247, 104] on label "Select" at bounding box center [272, 108] width 79 height 25
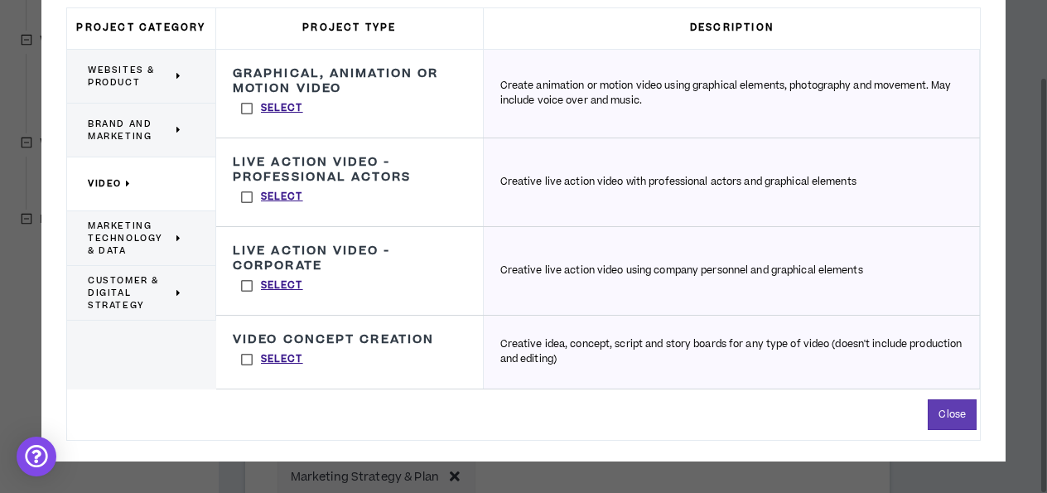
click at [246, 358] on label "Select" at bounding box center [272, 359] width 79 height 25
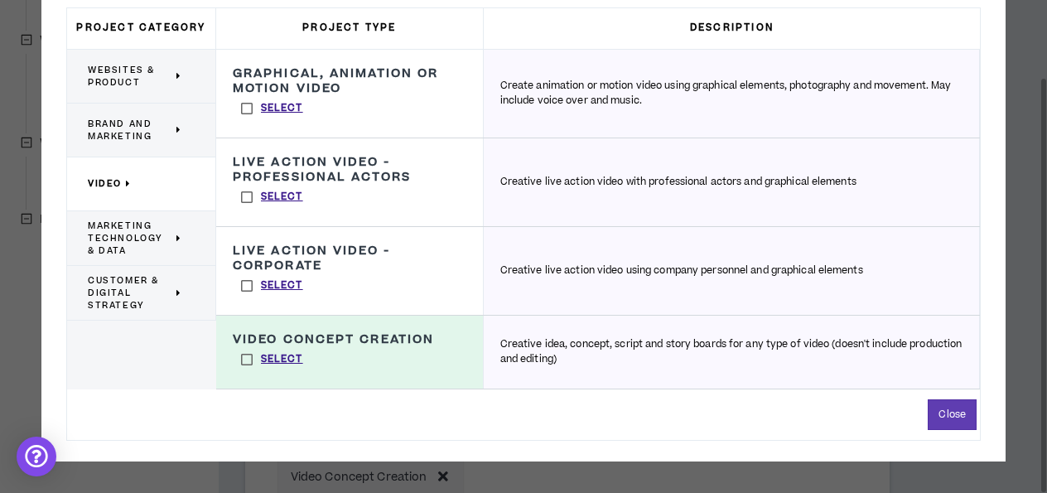
click at [252, 101] on label "Select" at bounding box center [272, 108] width 79 height 25
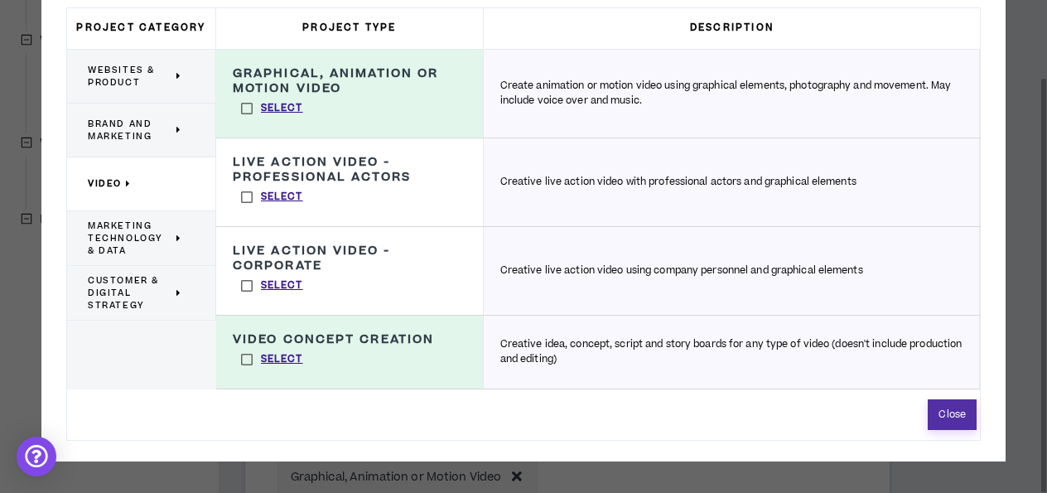
click at [958, 409] on button "Close" at bounding box center [952, 414] width 49 height 31
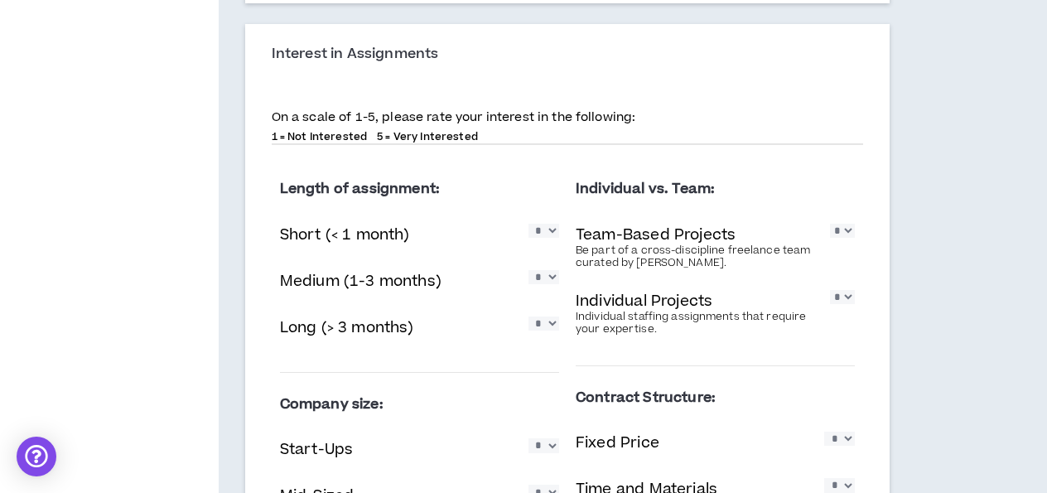
scroll to position [1182, 0]
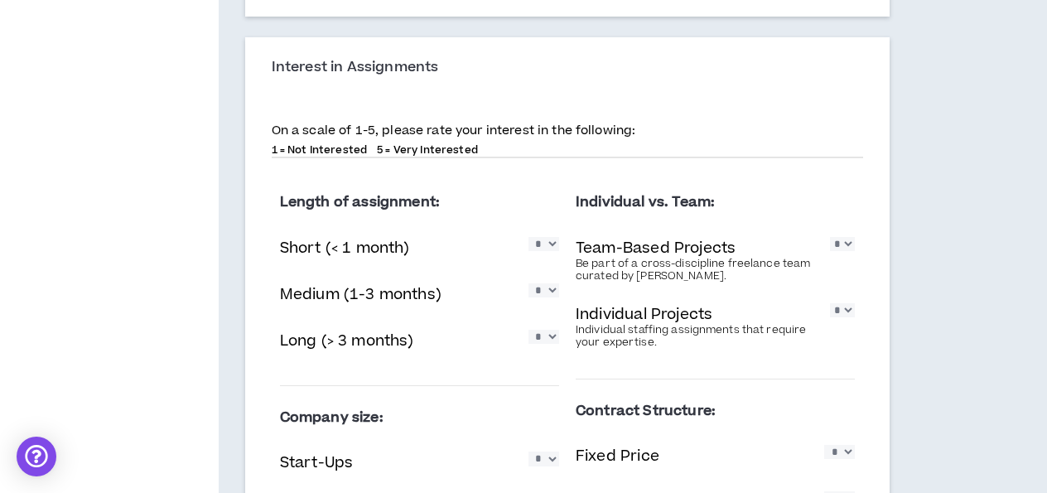
select select "*"
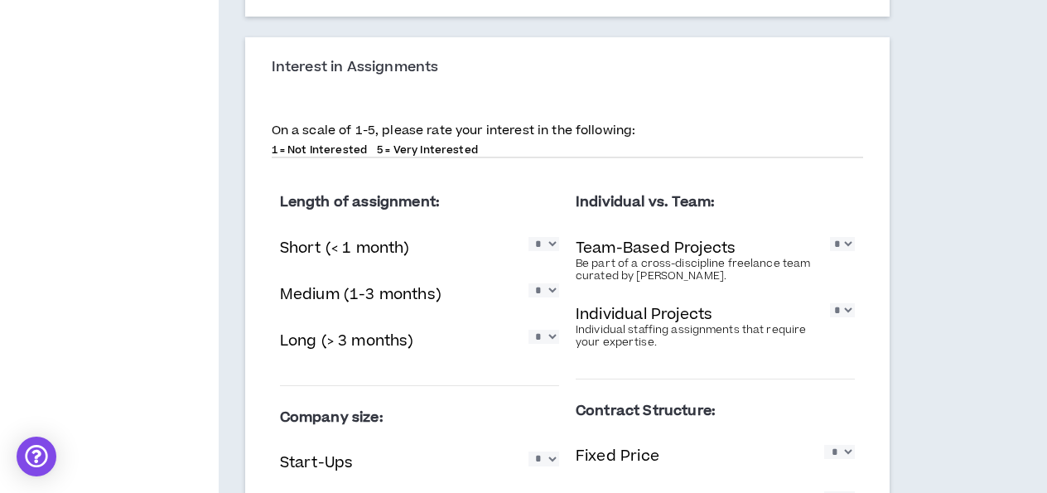
select select "*"
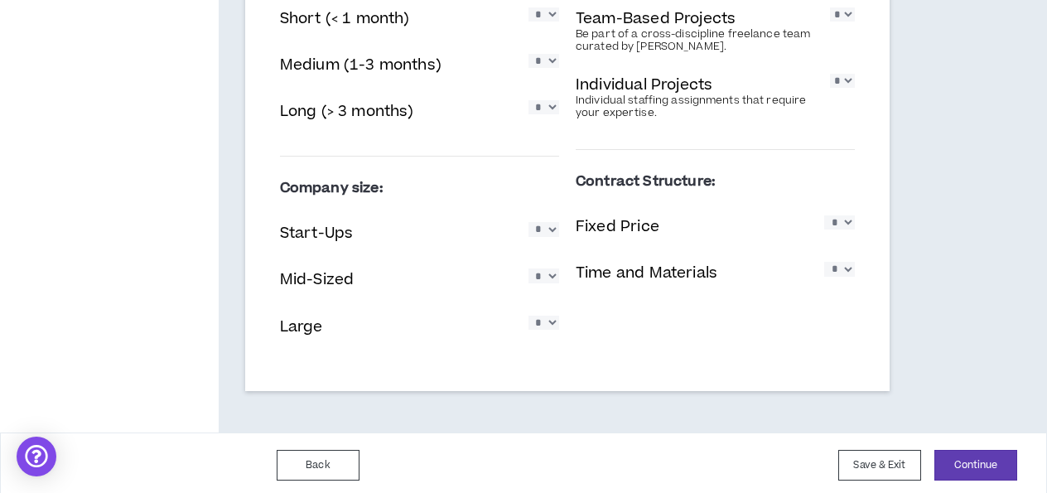
scroll to position [1410, 0]
select select "*"
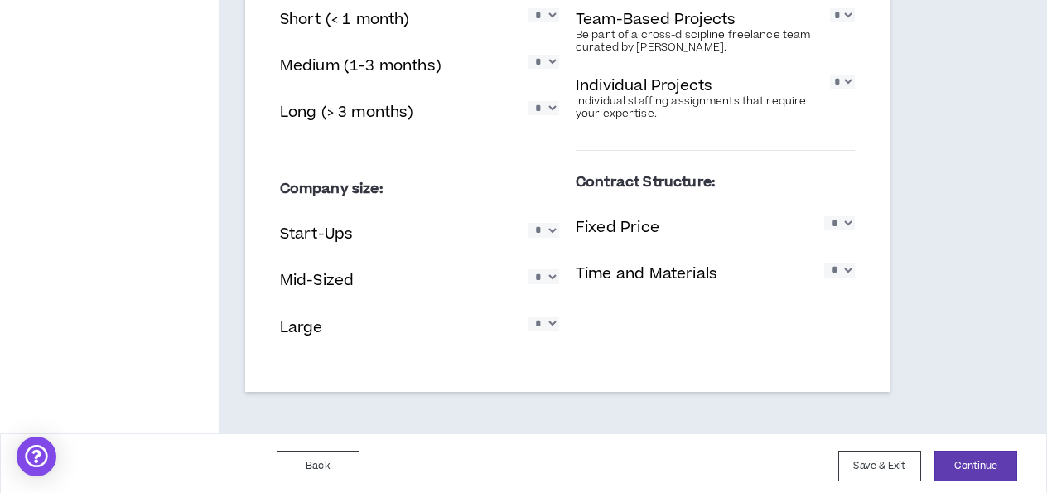
select select "*"
click at [972, 459] on button "Continue" at bounding box center [976, 466] width 83 height 31
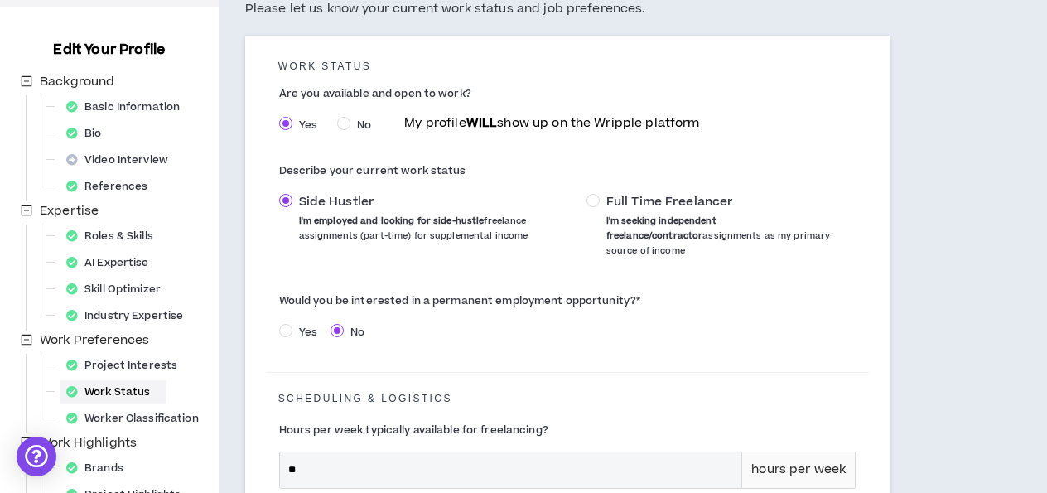
scroll to position [150, 0]
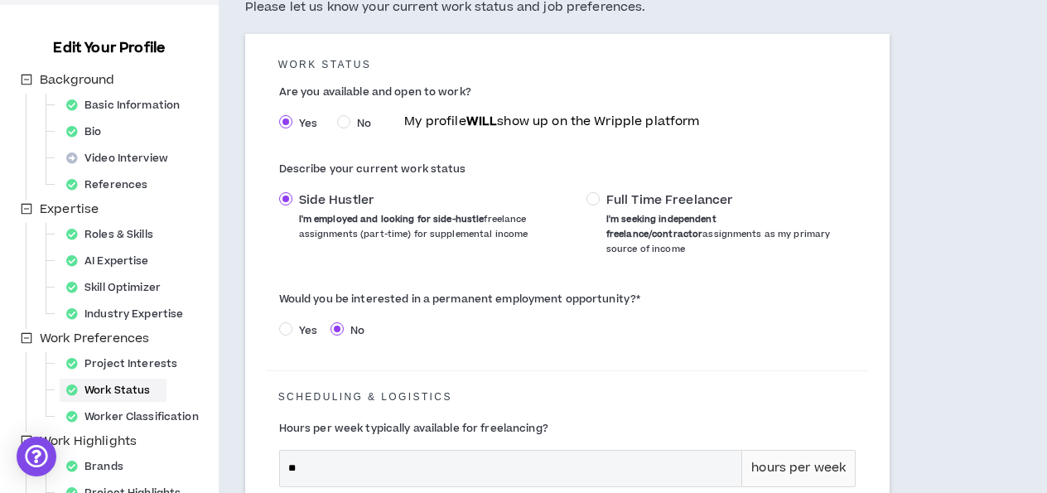
click at [295, 323] on span "Yes" at bounding box center [307, 330] width 31 height 15
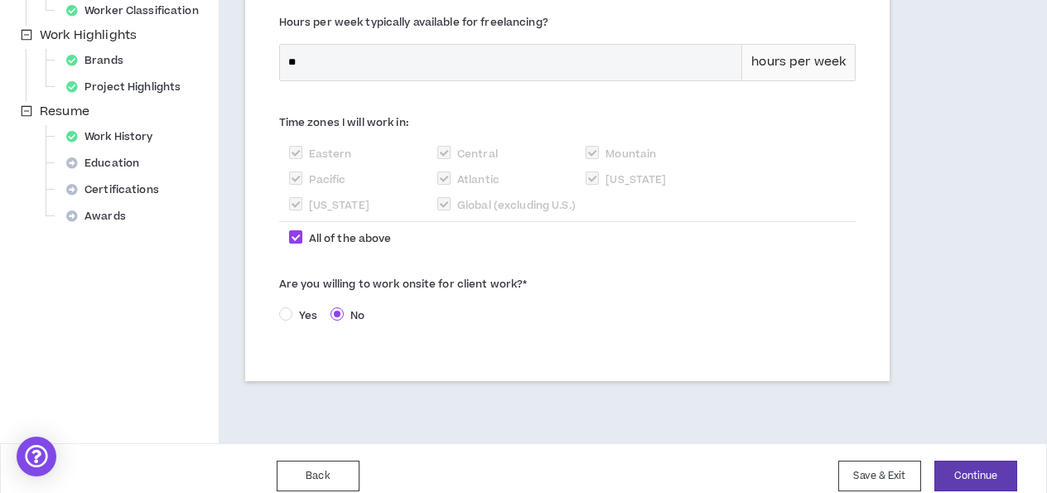
scroll to position [555, 0]
click at [945, 462] on button "Continue" at bounding box center [976, 477] width 83 height 31
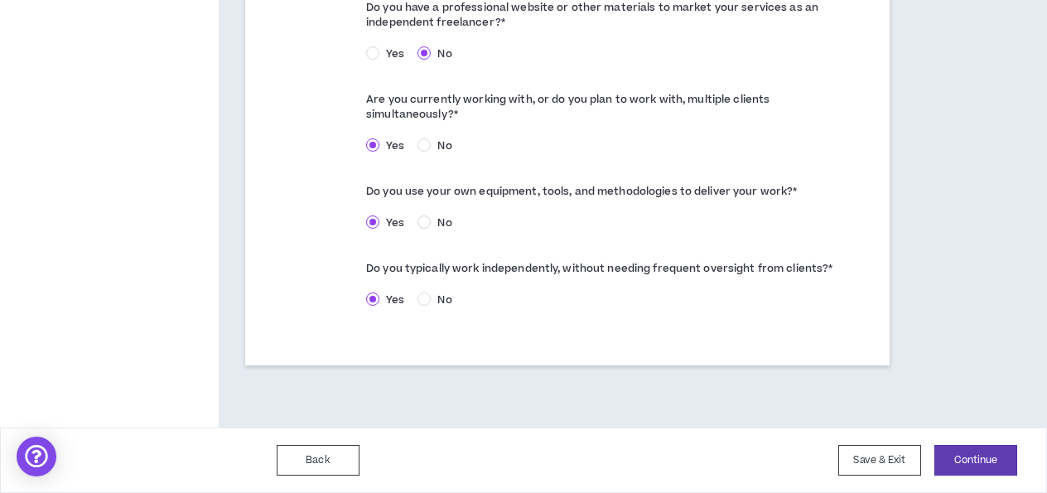
scroll to position [1067, 0]
click at [986, 456] on button "Continue" at bounding box center [976, 460] width 83 height 31
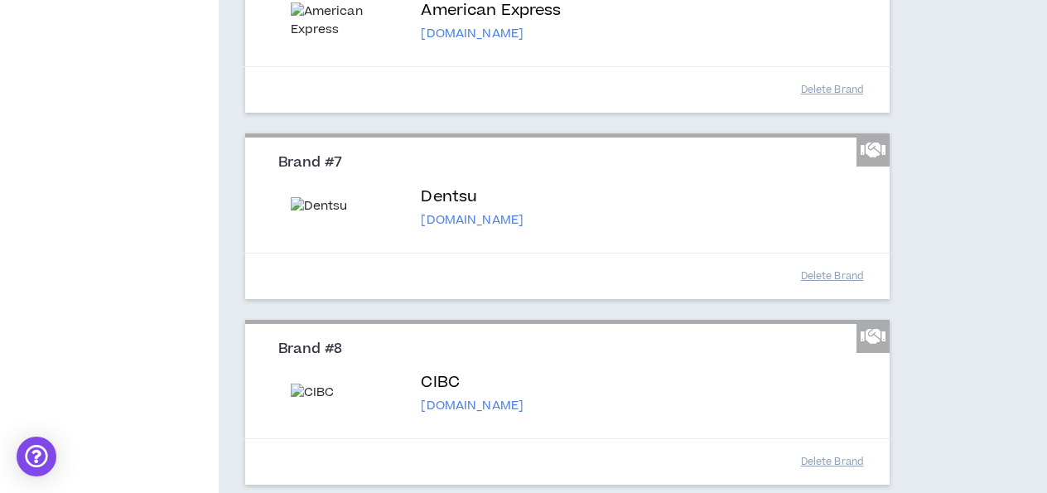
scroll to position [1233, 0]
click at [821, 103] on button "Delete Brand" at bounding box center [831, 88] width 83 height 29
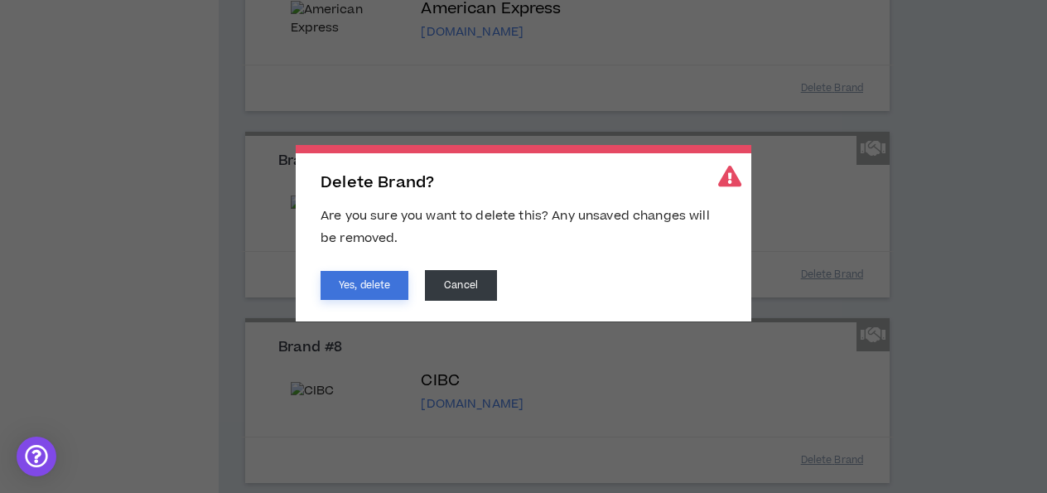
click at [380, 285] on button "Yes, delete" at bounding box center [365, 285] width 88 height 29
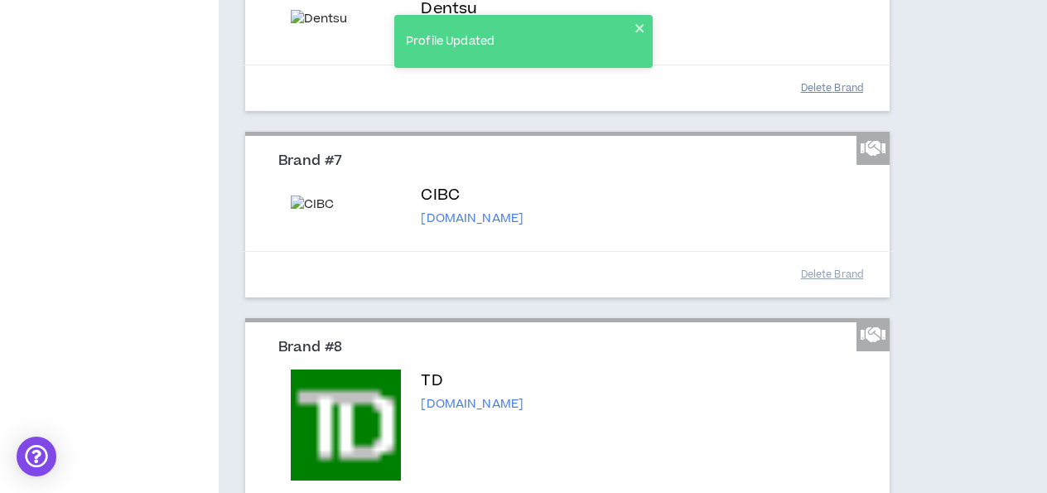
click at [827, 103] on button "Delete Brand" at bounding box center [831, 88] width 83 height 29
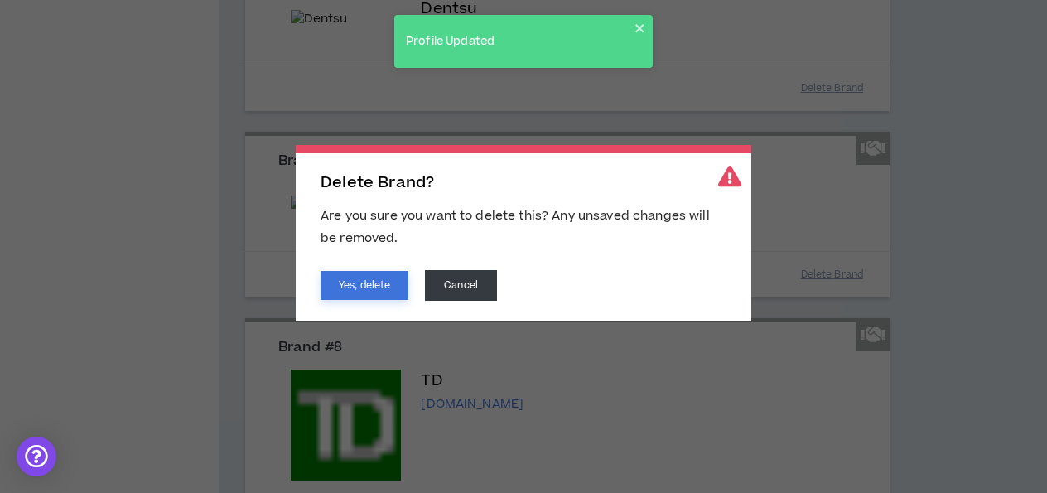
click at [367, 283] on button "Yes, delete" at bounding box center [365, 285] width 88 height 29
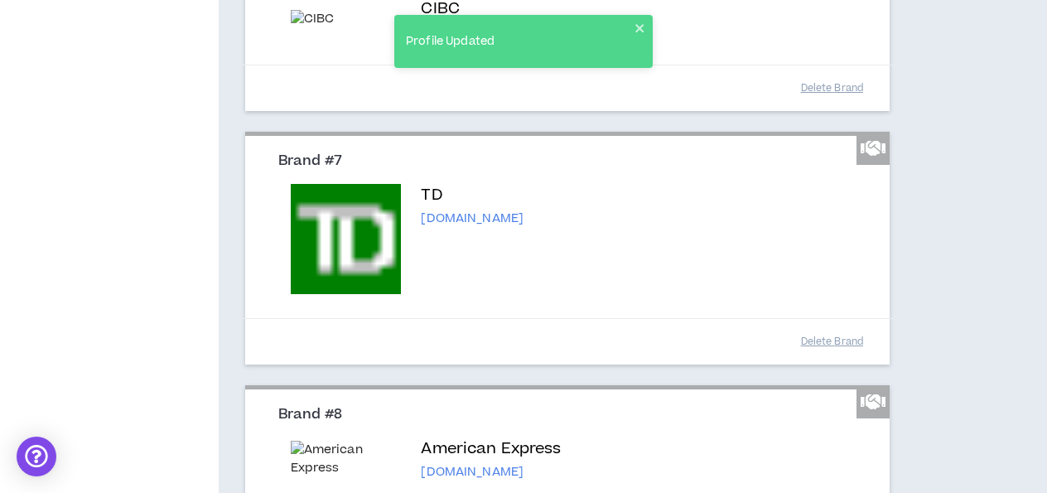
click at [818, 103] on button "Delete Brand" at bounding box center [831, 88] width 83 height 29
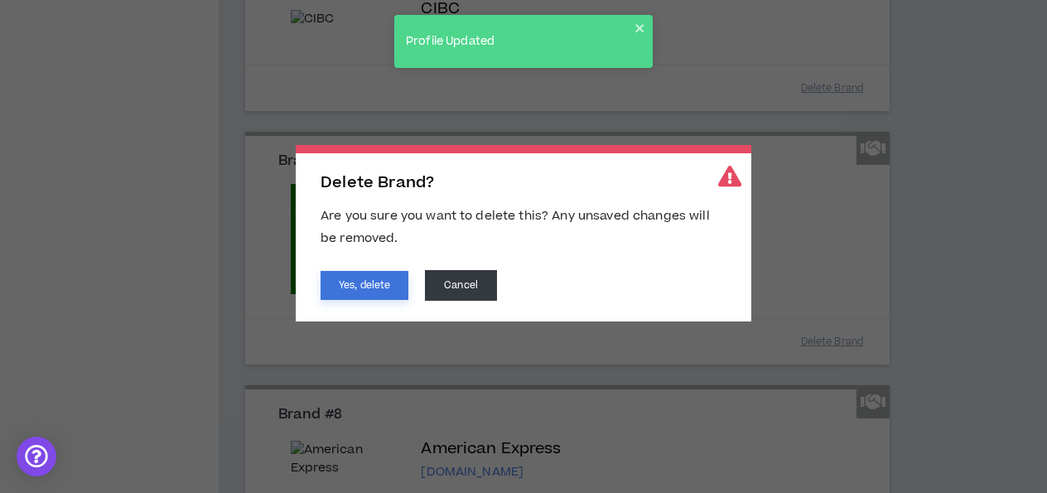
click at [375, 288] on button "Yes, delete" at bounding box center [365, 285] width 88 height 29
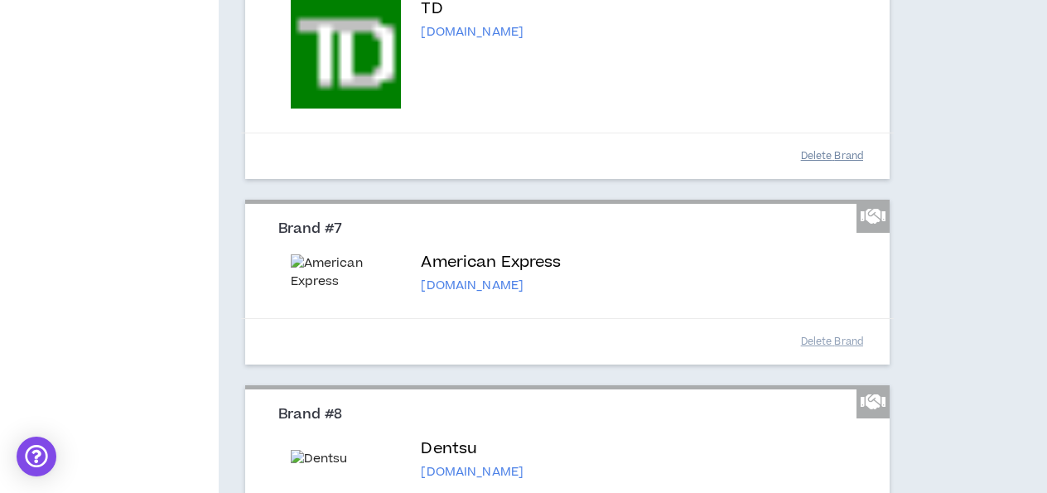
click at [823, 171] on button "Delete Brand" at bounding box center [831, 156] width 83 height 29
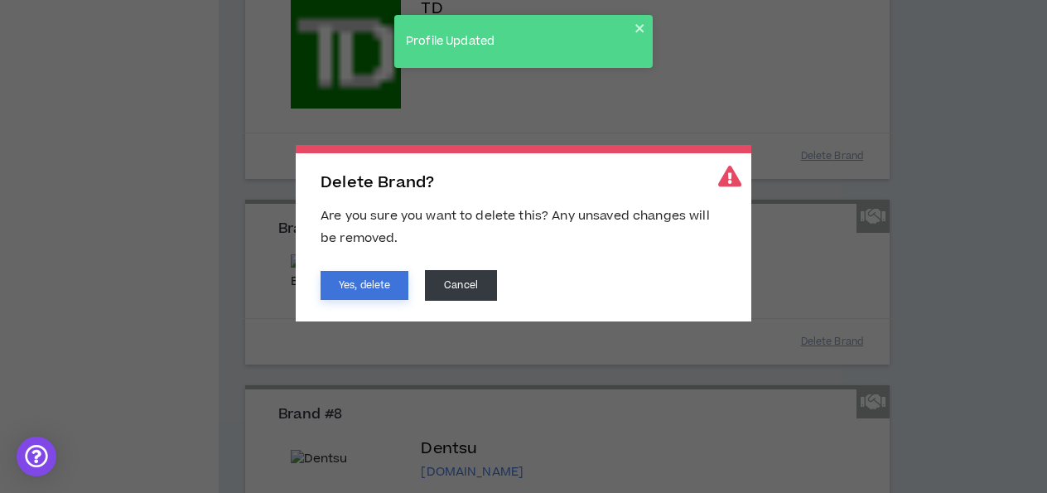
click at [352, 285] on button "Yes, delete" at bounding box center [365, 285] width 88 height 29
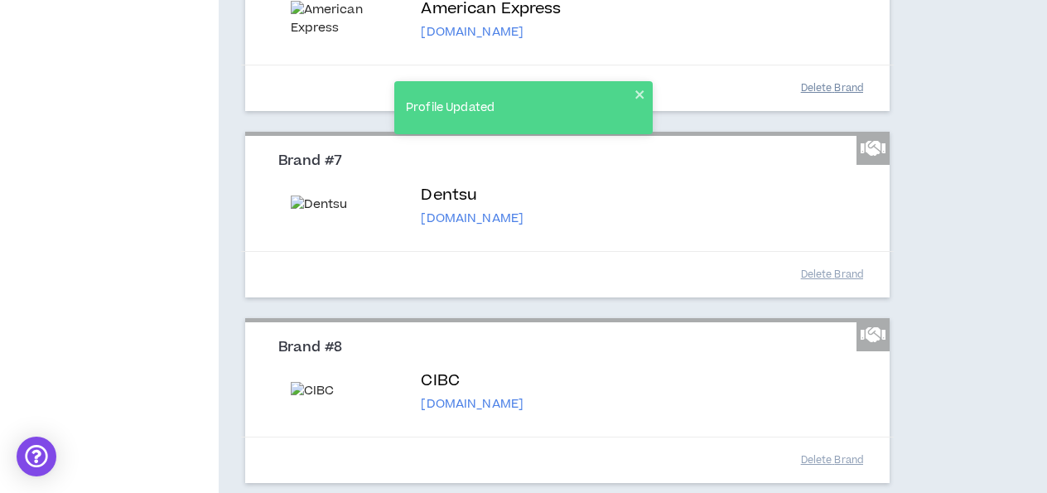
click at [841, 103] on button "Delete Brand" at bounding box center [831, 88] width 83 height 29
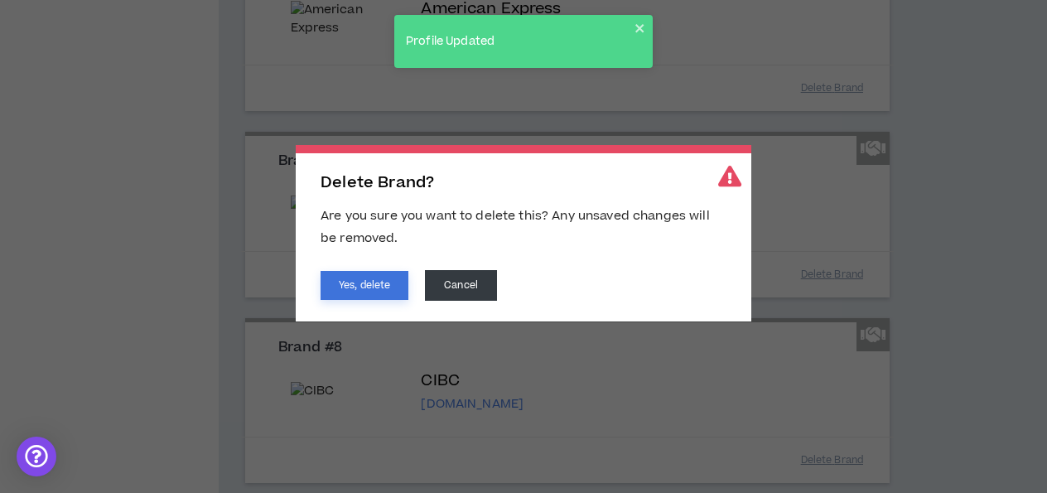
click at [374, 296] on button "Yes, delete" at bounding box center [365, 285] width 88 height 29
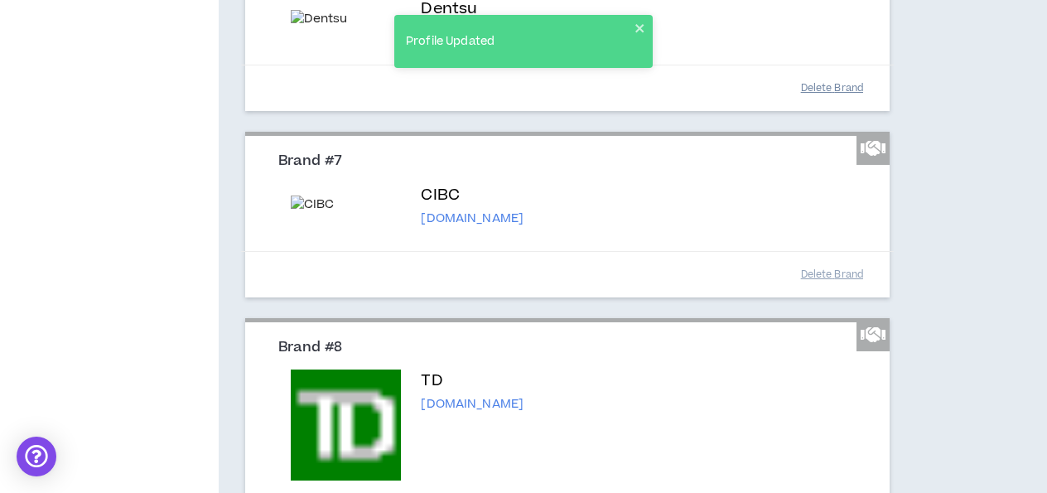
click at [835, 103] on button "Delete Brand" at bounding box center [831, 88] width 83 height 29
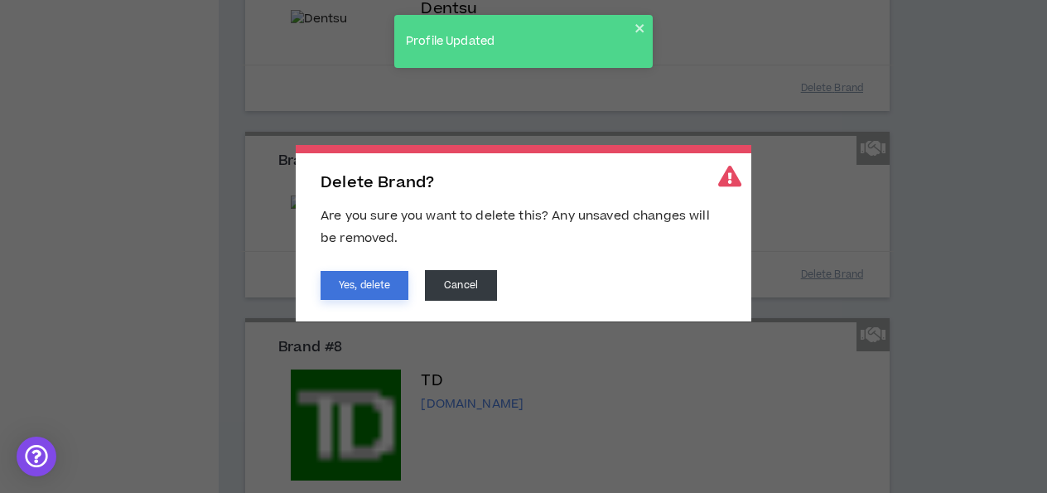
click at [392, 291] on button "Yes, delete" at bounding box center [365, 285] width 88 height 29
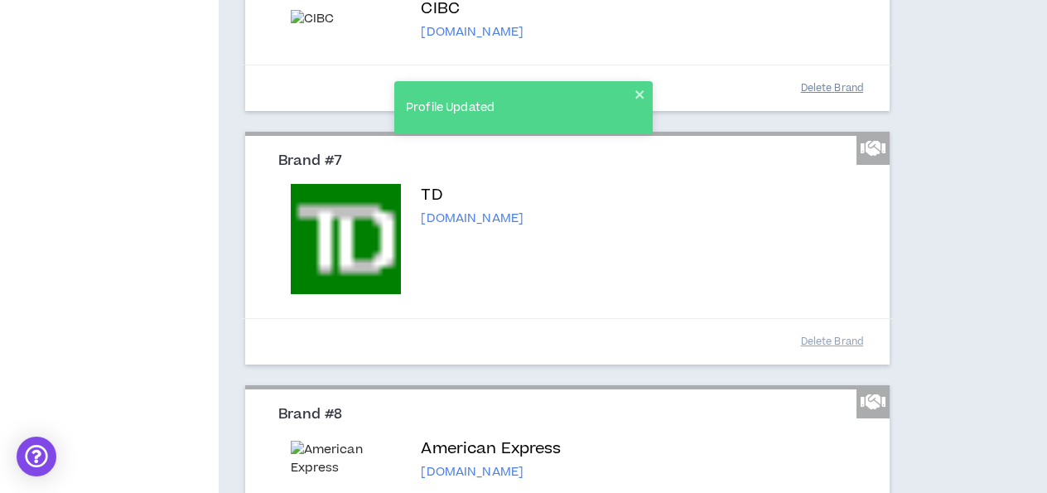
click at [831, 103] on button "Delete Brand" at bounding box center [831, 88] width 83 height 29
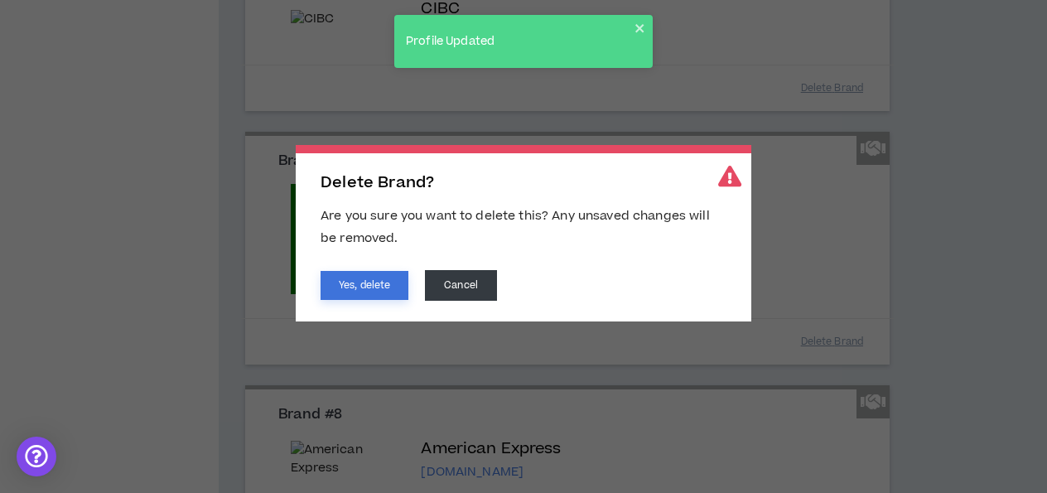
click at [367, 278] on button "Yes, delete" at bounding box center [365, 285] width 88 height 29
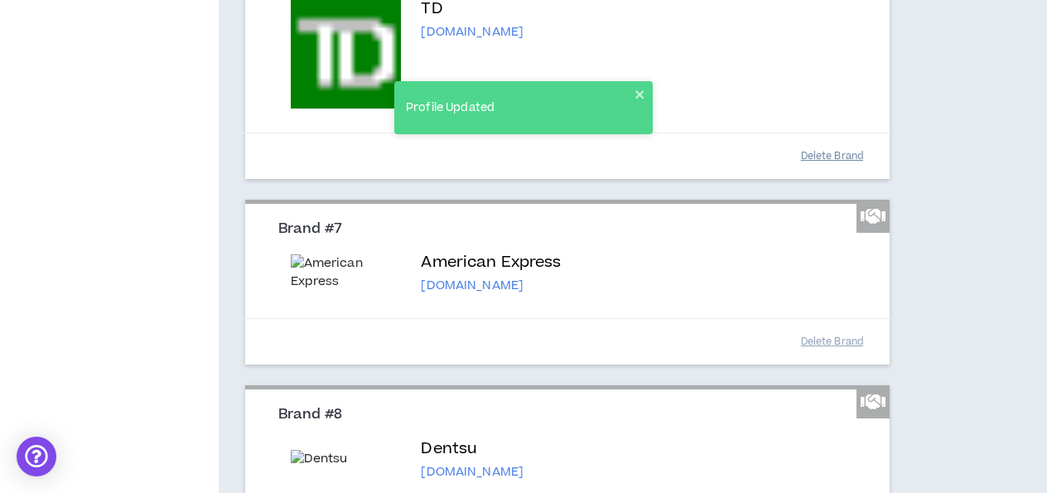
click at [820, 171] on button "Delete Brand" at bounding box center [831, 156] width 83 height 29
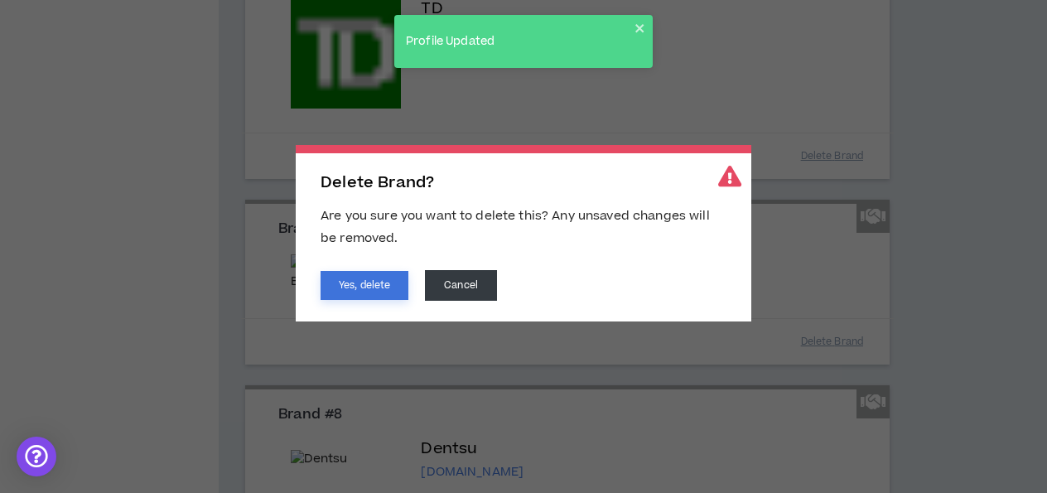
click at [350, 278] on button "Yes, delete" at bounding box center [365, 285] width 88 height 29
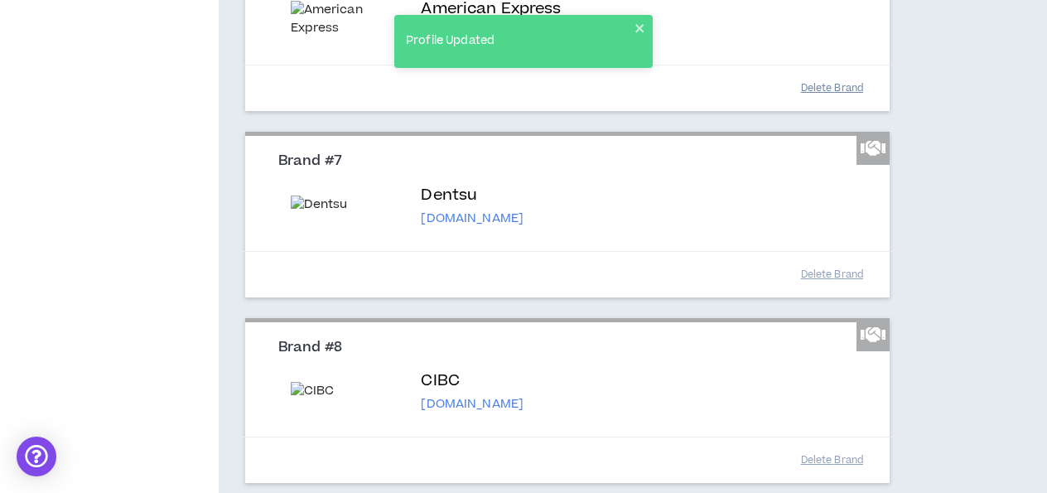
click at [834, 103] on button "Delete Brand" at bounding box center [831, 88] width 83 height 29
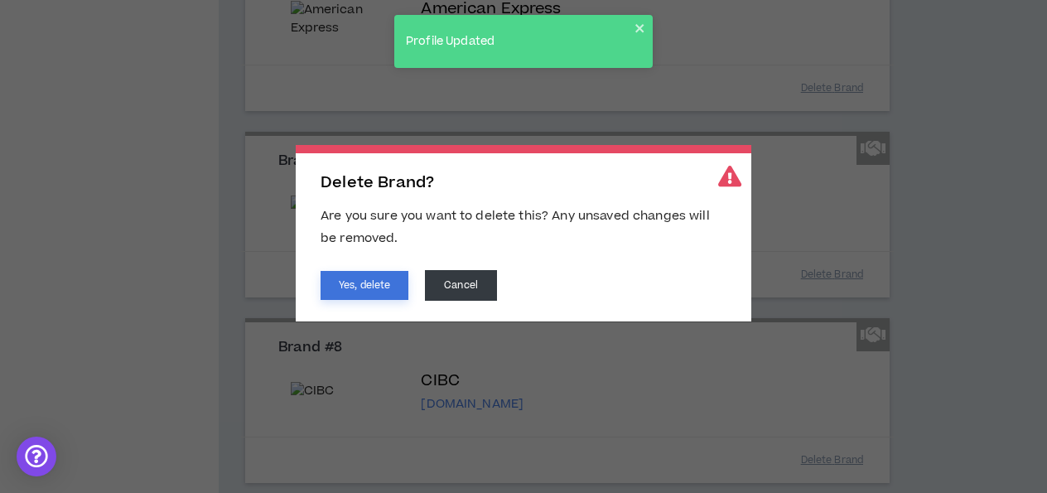
click at [346, 283] on button "Yes, delete" at bounding box center [365, 285] width 88 height 29
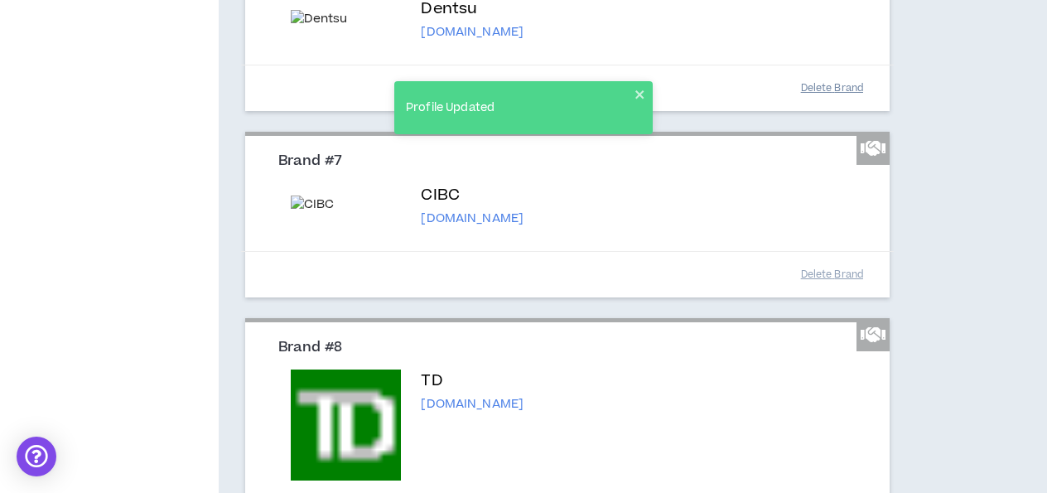
click at [824, 103] on button "Delete Brand" at bounding box center [831, 88] width 83 height 29
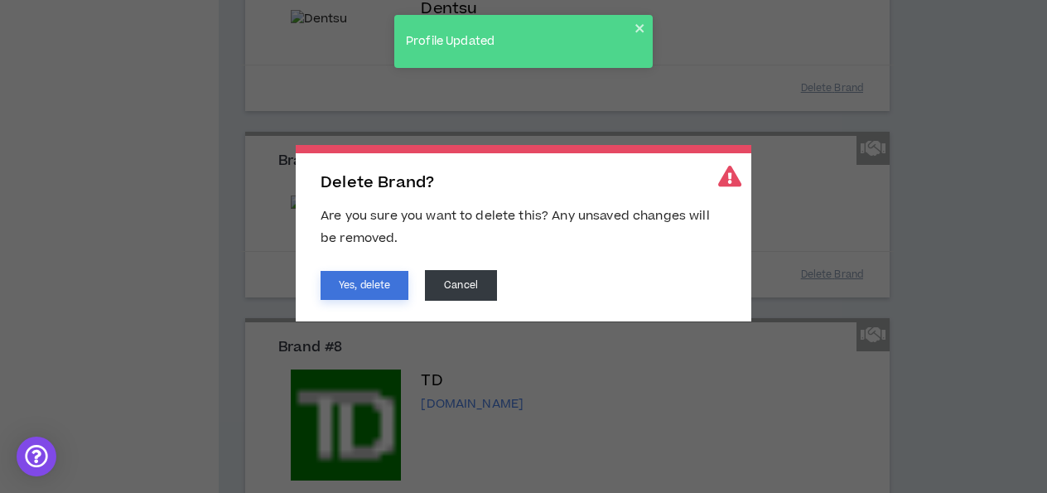
click at [355, 297] on button "Yes, delete" at bounding box center [365, 285] width 88 height 29
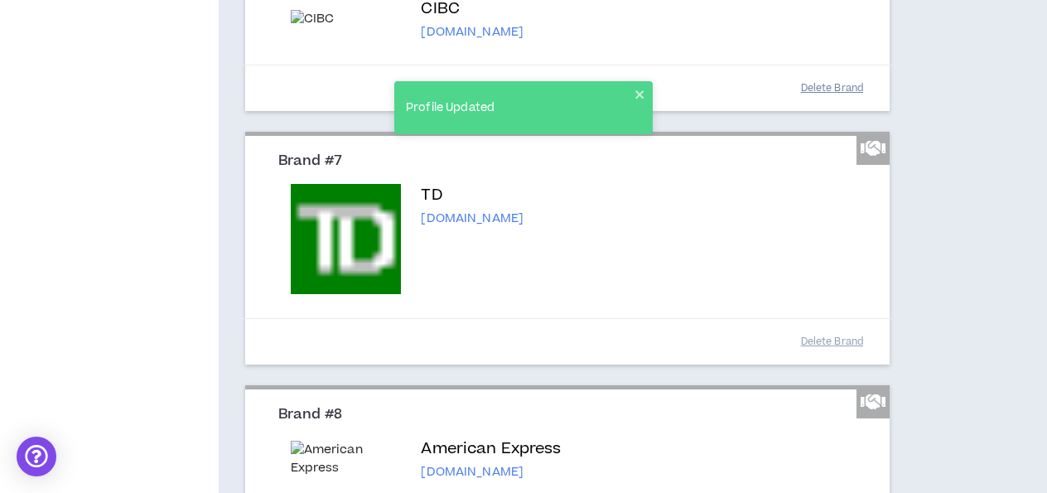
click at [822, 103] on button "Delete Brand" at bounding box center [831, 88] width 83 height 29
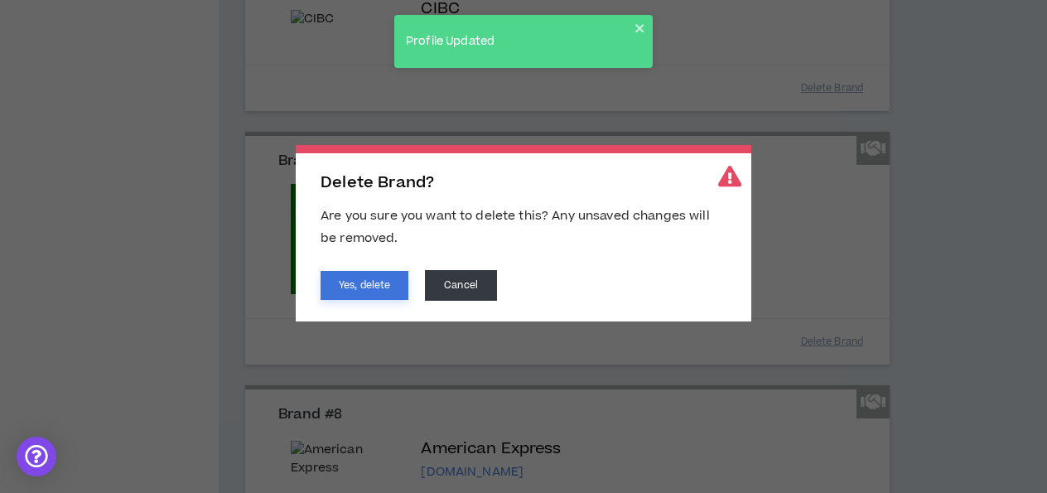
click at [380, 293] on button "Yes, delete" at bounding box center [365, 285] width 88 height 29
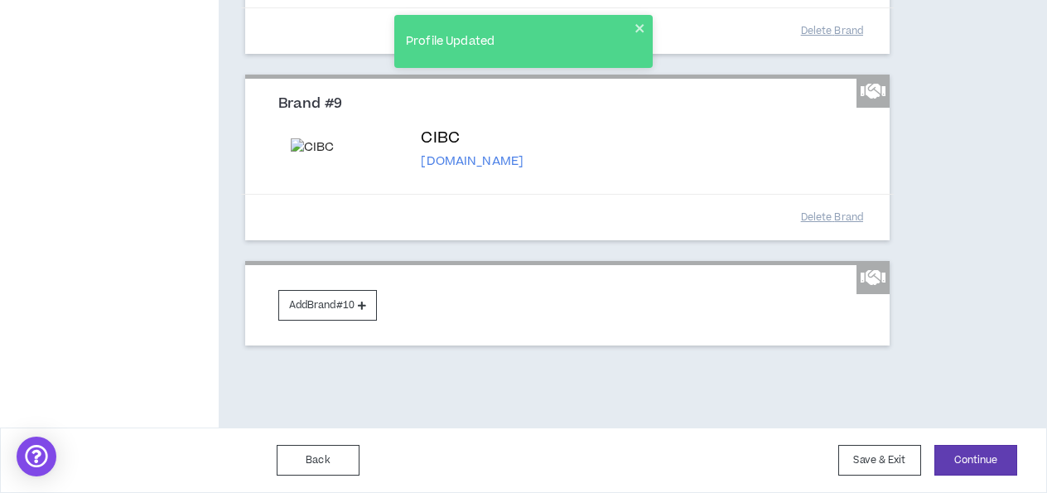
scroll to position [1829, 0]
click at [822, 232] on button "Delete Brand" at bounding box center [831, 217] width 83 height 29
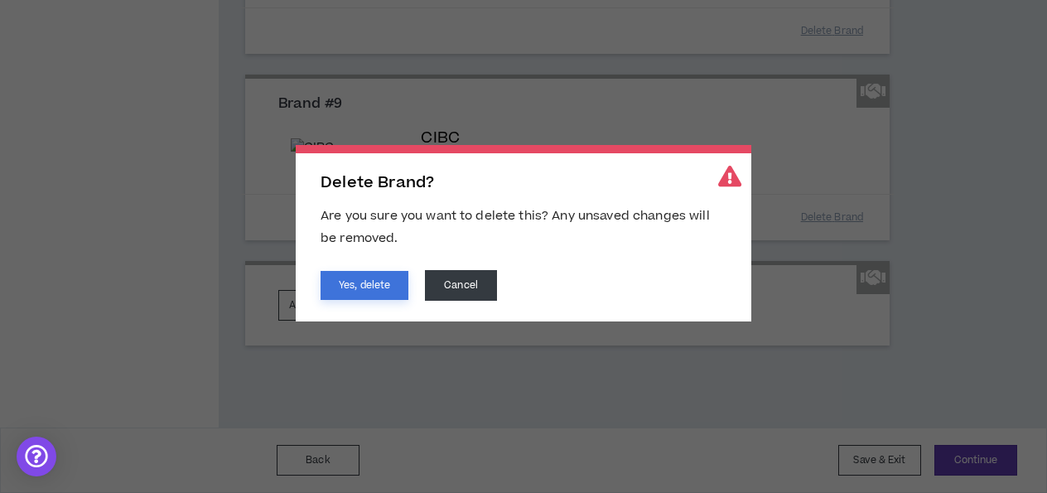
click at [397, 281] on button "Yes, delete" at bounding box center [365, 285] width 88 height 29
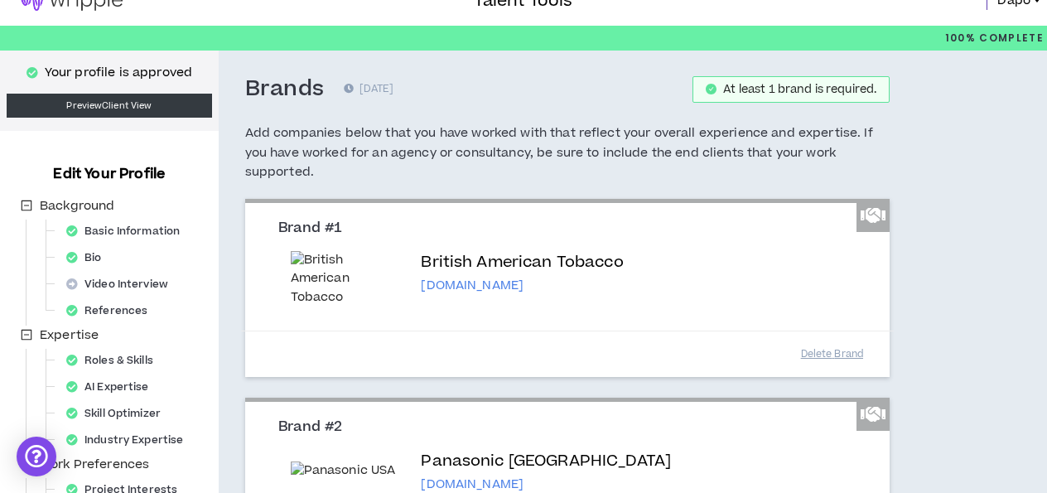
scroll to position [24, 0]
click at [321, 278] on img at bounding box center [346, 279] width 111 height 56
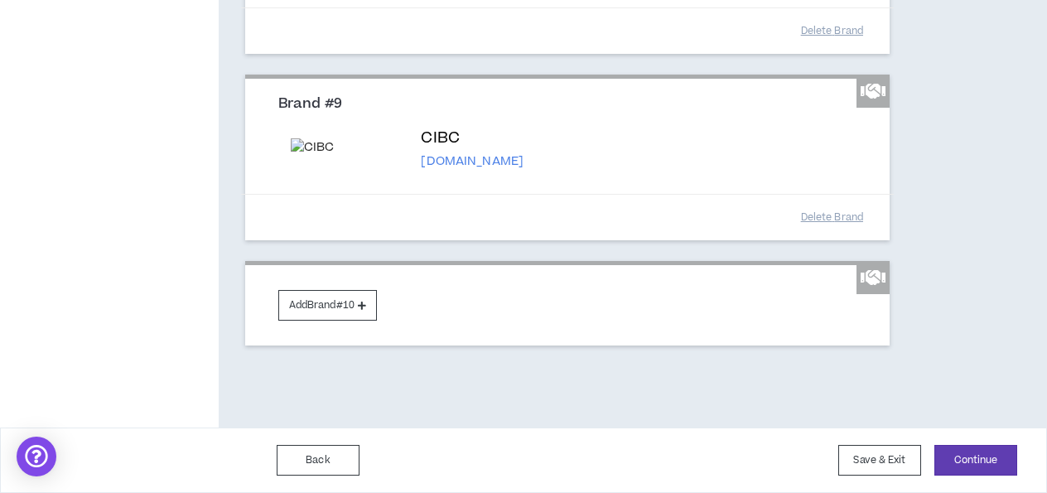
scroll to position [1860, 0]
click at [958, 455] on button "Continue" at bounding box center [976, 460] width 83 height 31
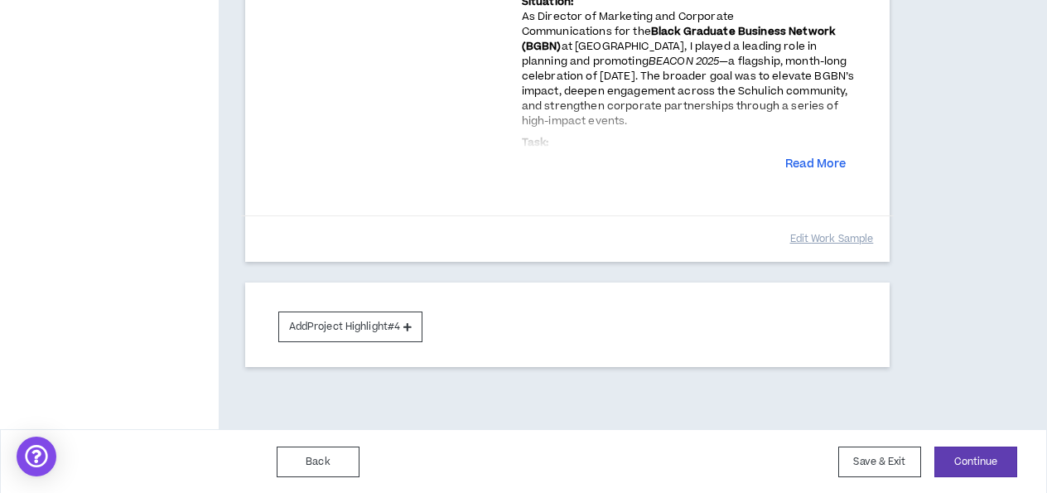
scroll to position [1390, 0]
click at [981, 462] on button "Continue" at bounding box center [976, 462] width 83 height 31
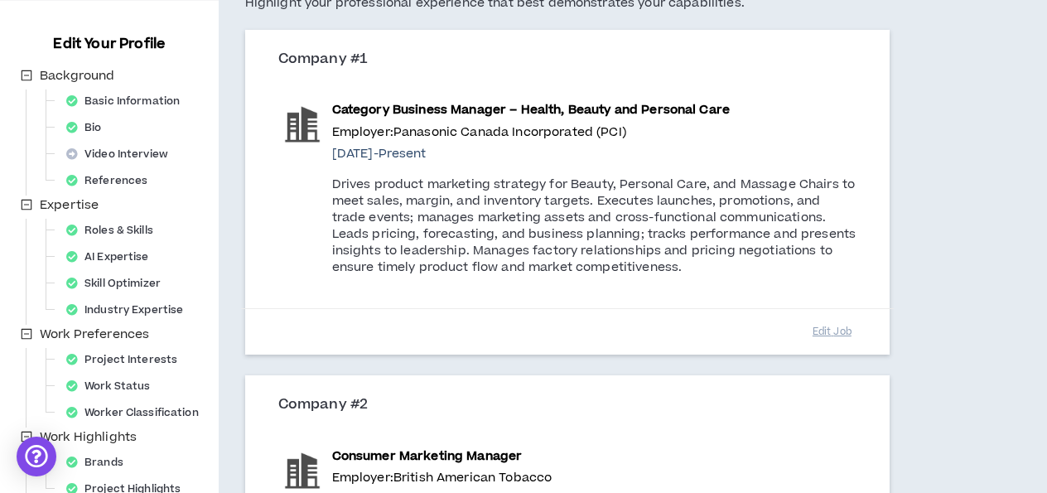
scroll to position [161, 0]
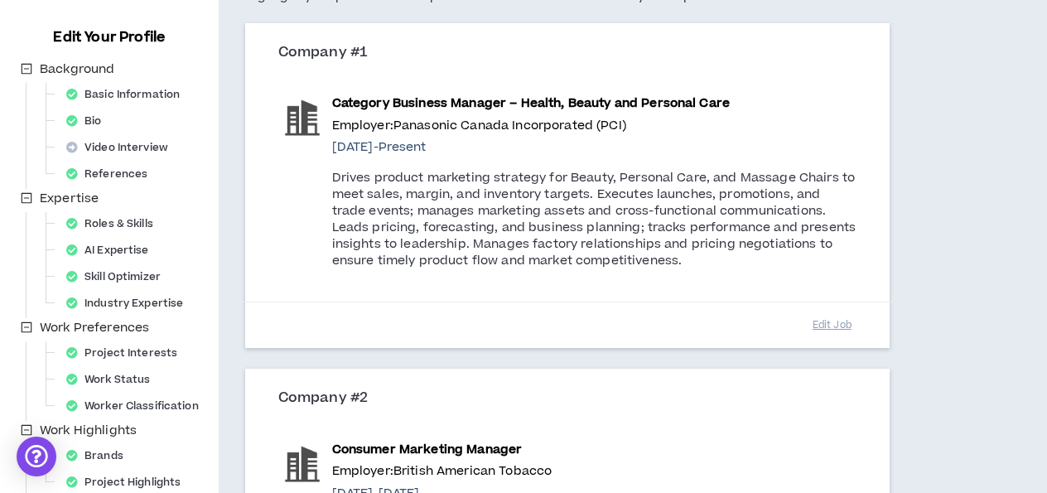
click at [609, 102] on p "Category Business Manager – Health, Beauty and Personal Care" at bounding box center [594, 103] width 524 height 18
click at [548, 170] on p "Drives product marketing strategy for Beauty, Personal Care, and Massage Chairs…" at bounding box center [594, 219] width 524 height 99
click at [829, 321] on button "Edit Job" at bounding box center [831, 325] width 83 height 29
select select "**"
select select "****"
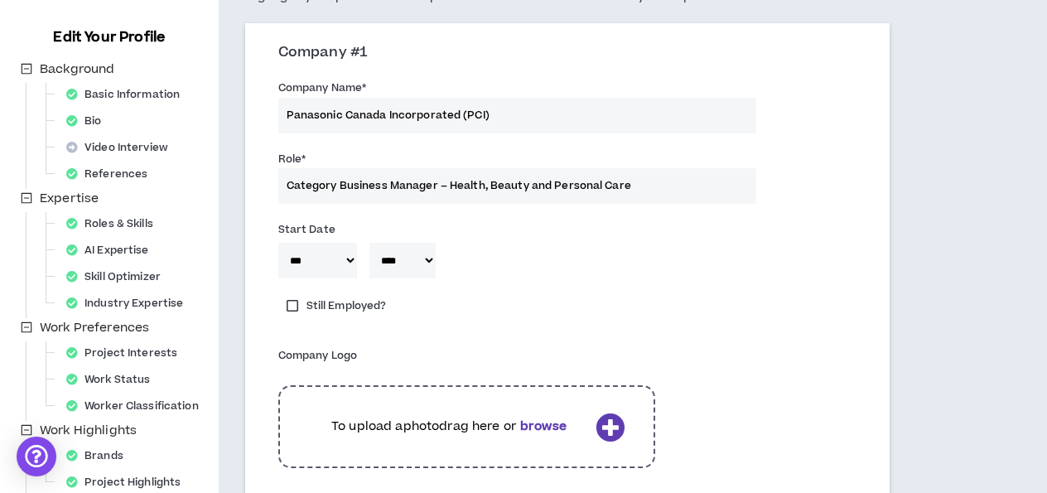
drag, startPoint x: 384, startPoint y: 184, endPoint x: 280, endPoint y: 186, distance: 103.6
click at [280, 186] on input "Category Business Manager – Health, Beauty and Personal Care" at bounding box center [517, 186] width 478 height 36
type input "P Manager – Health, Beauty and Personal Care"
type input "Pr Manager – Health, Beauty and Personal Care"
type input "Produ Manager – Health, Beauty and Personal Care"
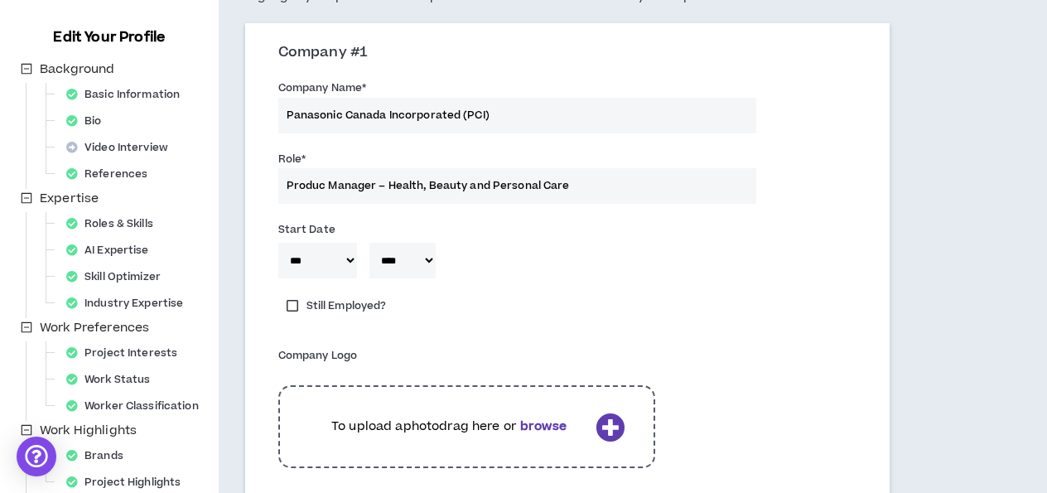
type input "Product Manager – Health, Beauty and Personal Care"
click at [549, 186] on input "Product Manager – Health, Beauty and Personal Care" at bounding box center [517, 186] width 478 height 36
type input "Product Manager – Health, Beauty and Personal Care"
select select "*"
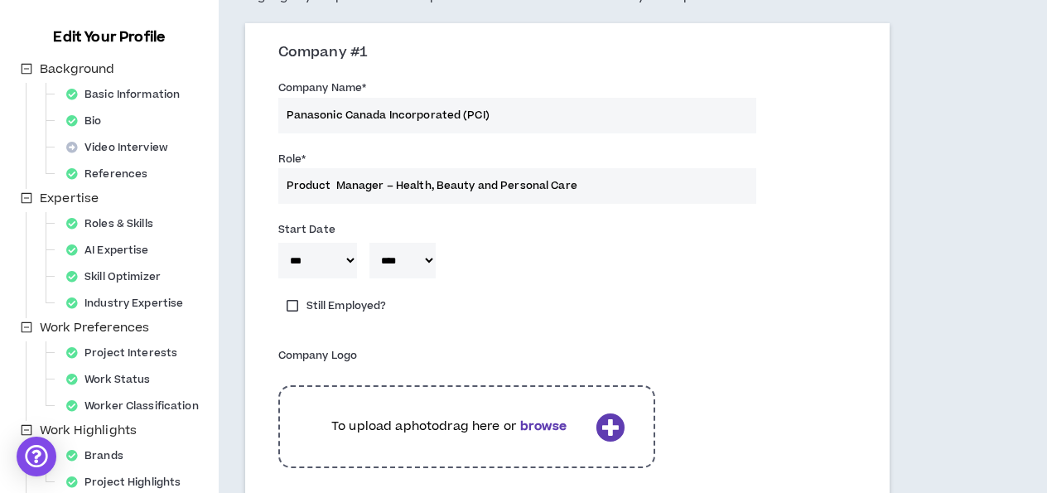
select select "****"
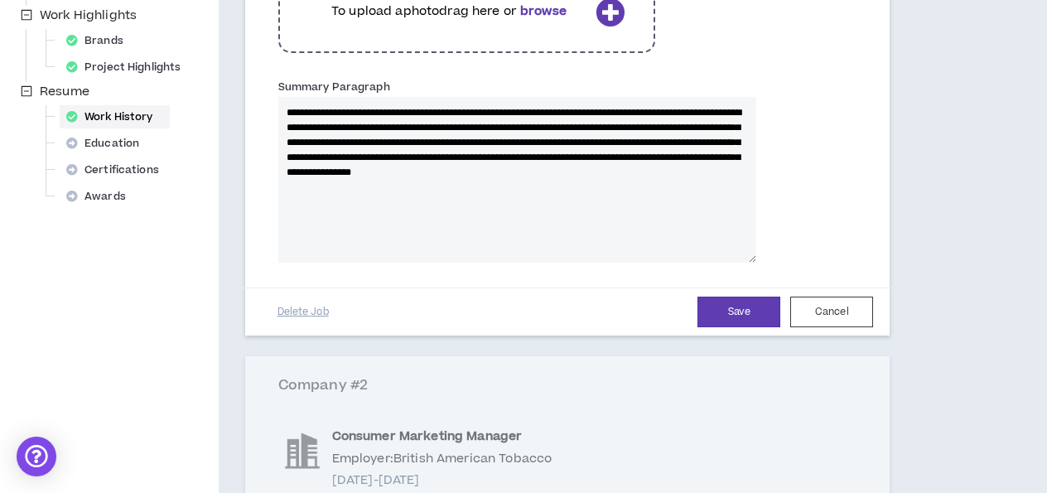
scroll to position [579, 0]
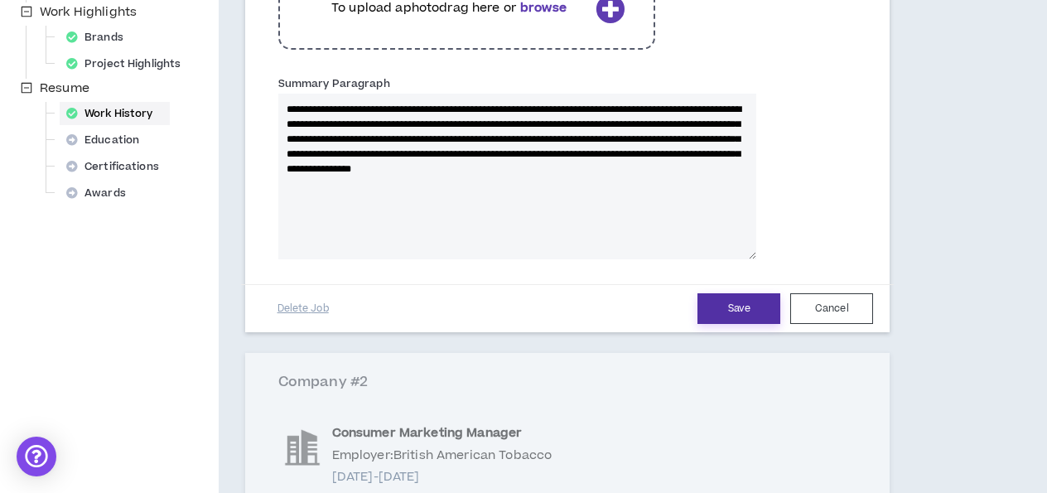
click at [722, 309] on button "Save" at bounding box center [739, 308] width 83 height 31
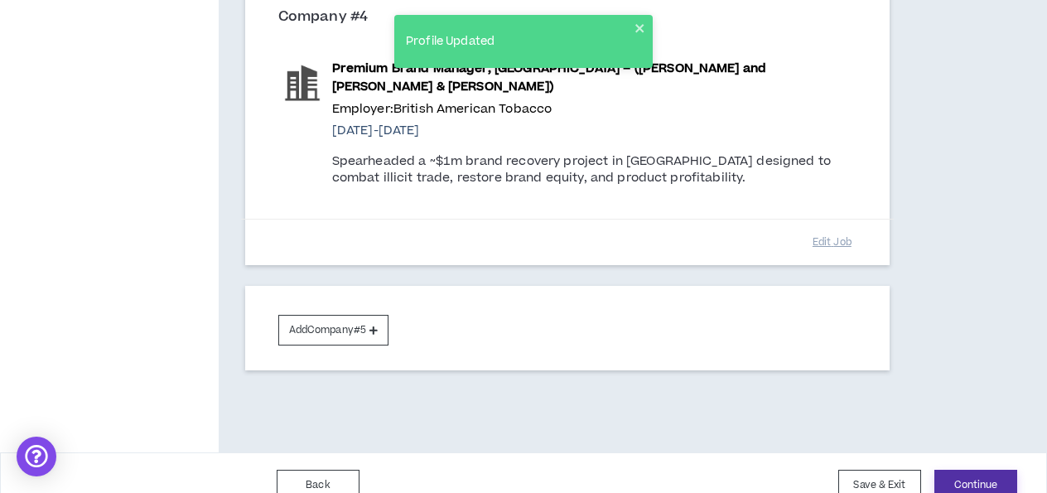
scroll to position [1433, 0]
click at [957, 471] on button "Continue" at bounding box center [976, 486] width 83 height 31
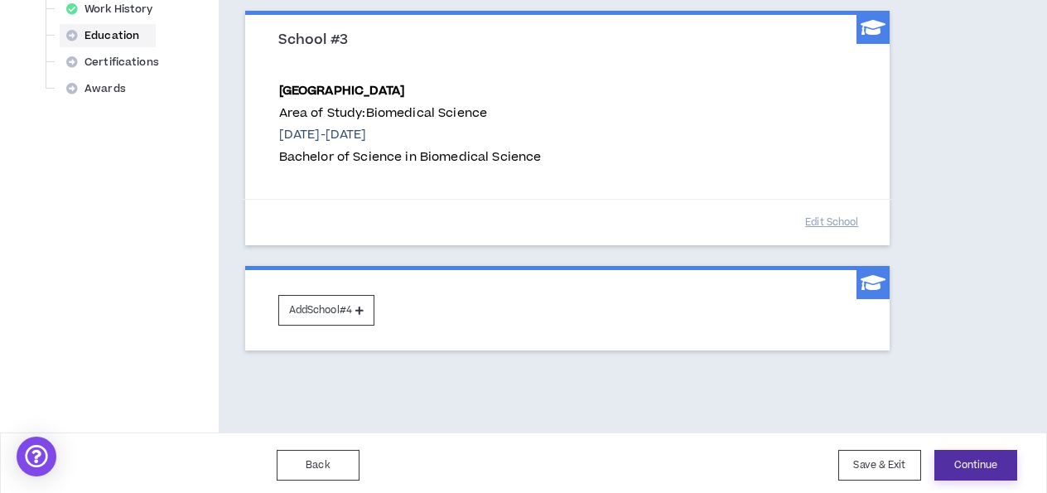
scroll to position [682, 0]
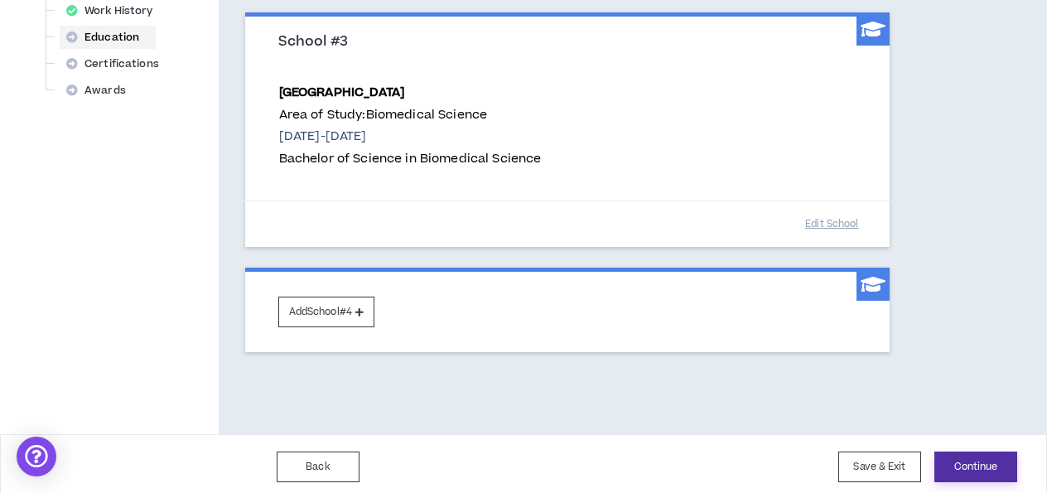
click at [997, 465] on button "Continue" at bounding box center [976, 467] width 83 height 31
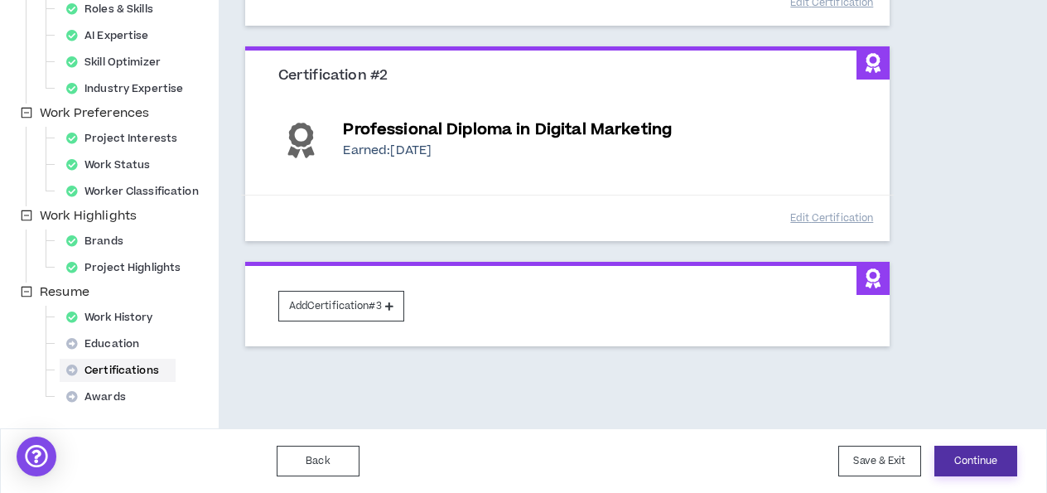
scroll to position [374, 0]
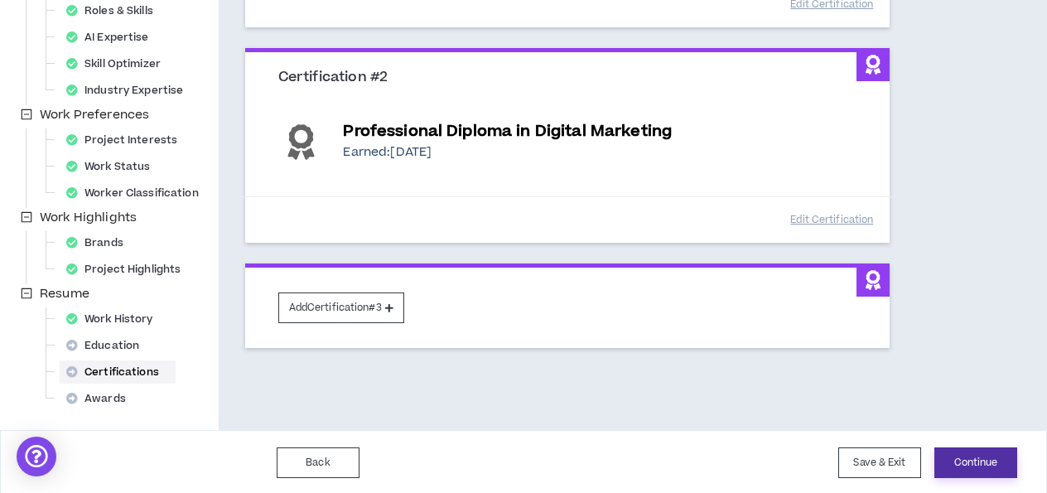
click at [992, 456] on button "Continue" at bounding box center [976, 462] width 83 height 31
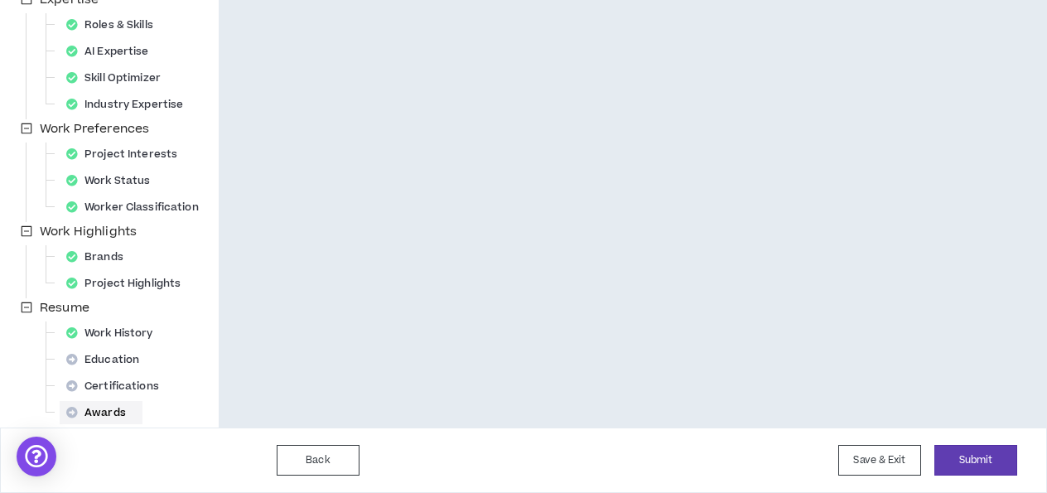
scroll to position [360, 0]
click at [971, 453] on button "Submit" at bounding box center [976, 460] width 83 height 31
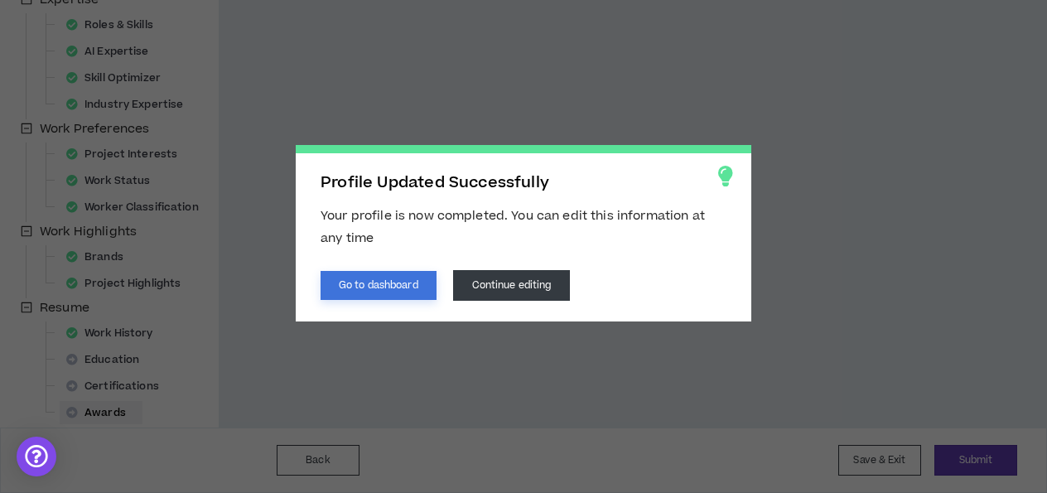
click at [413, 290] on button "Go to dashboard" at bounding box center [379, 285] width 116 height 29
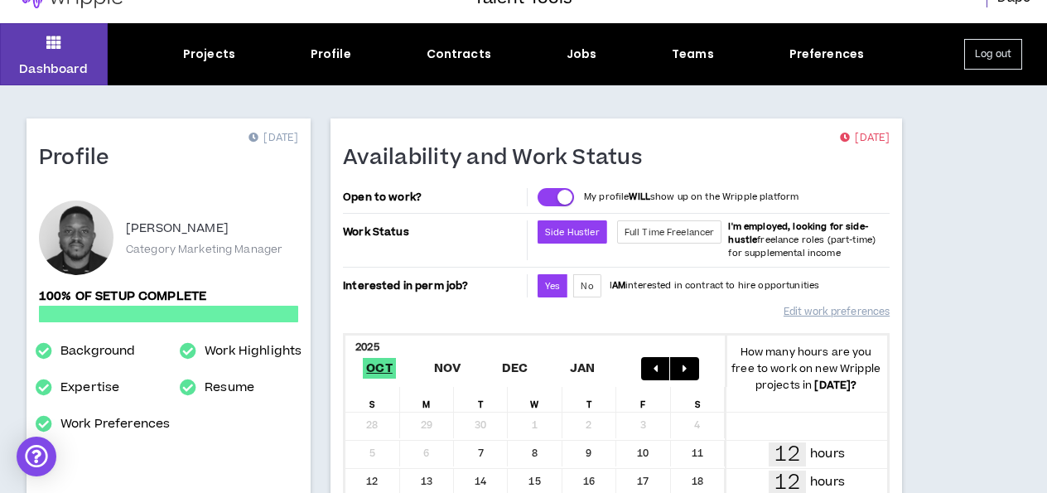
scroll to position [27, 0]
click at [577, 56] on div "Jobs" at bounding box center [582, 54] width 31 height 17
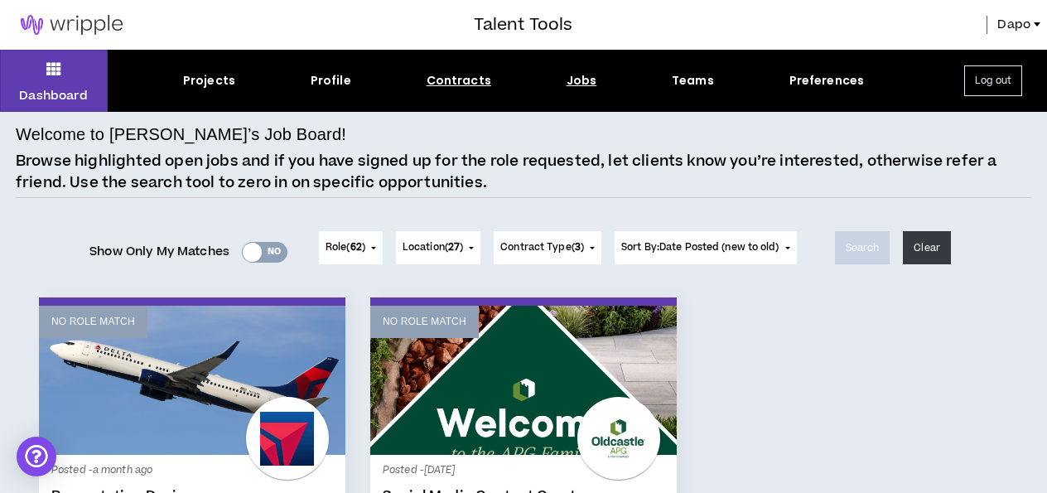
click at [446, 81] on div "Contracts" at bounding box center [459, 80] width 65 height 17
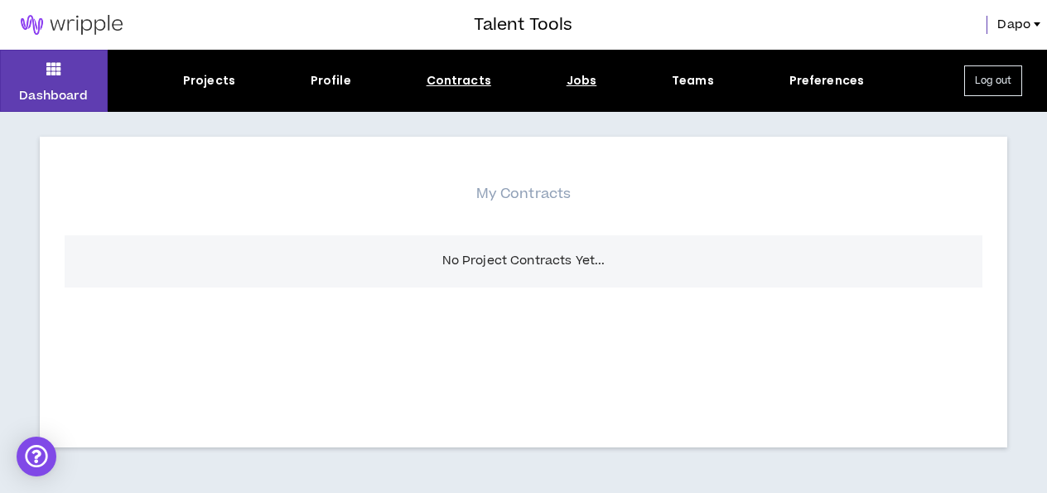
click at [578, 83] on div "Jobs" at bounding box center [582, 80] width 31 height 17
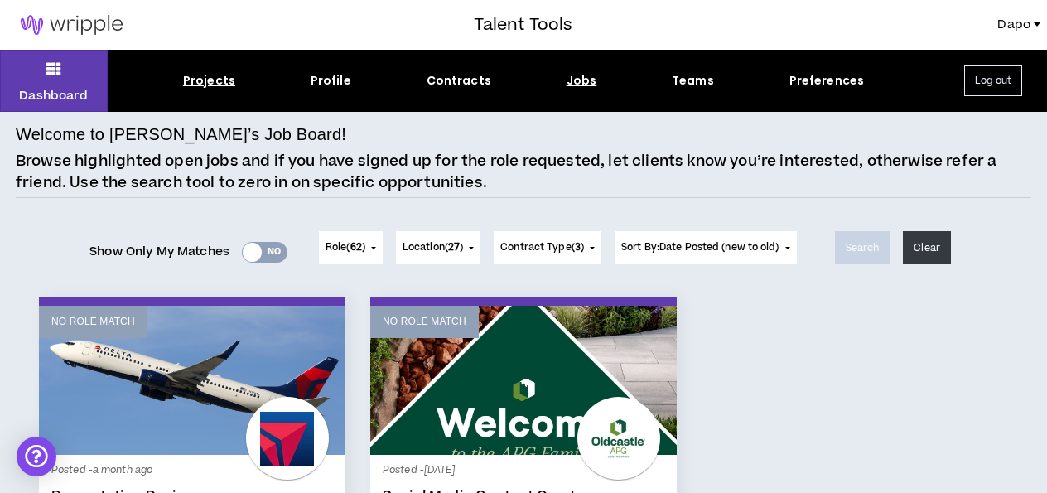
click at [215, 84] on div "Projects" at bounding box center [209, 80] width 52 height 17
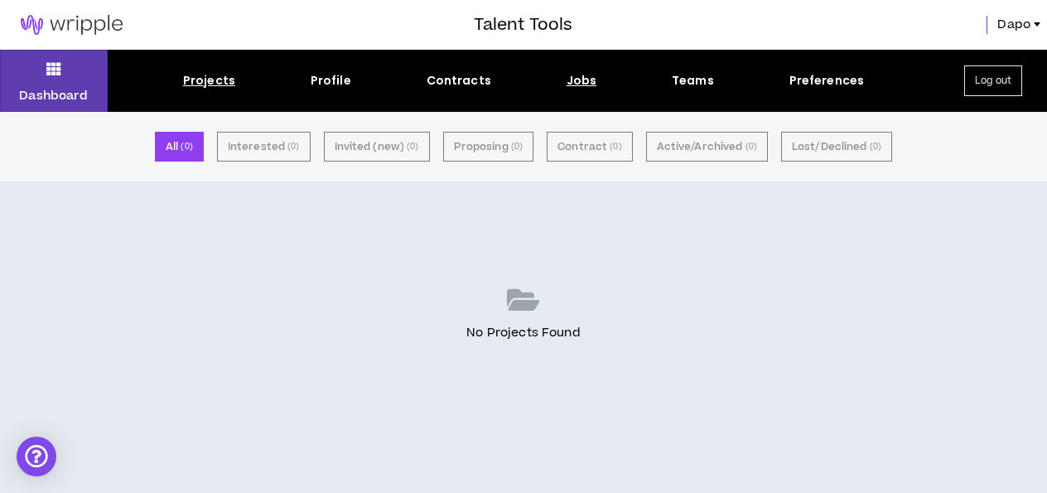
click at [587, 83] on div "Jobs" at bounding box center [582, 80] width 31 height 17
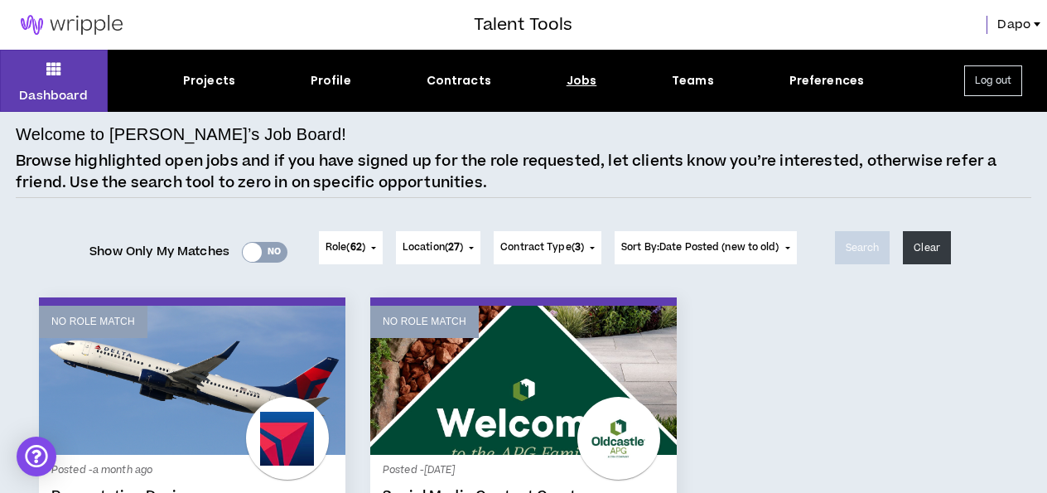
click at [269, 250] on div "Yes No" at bounding box center [265, 252] width 46 height 21
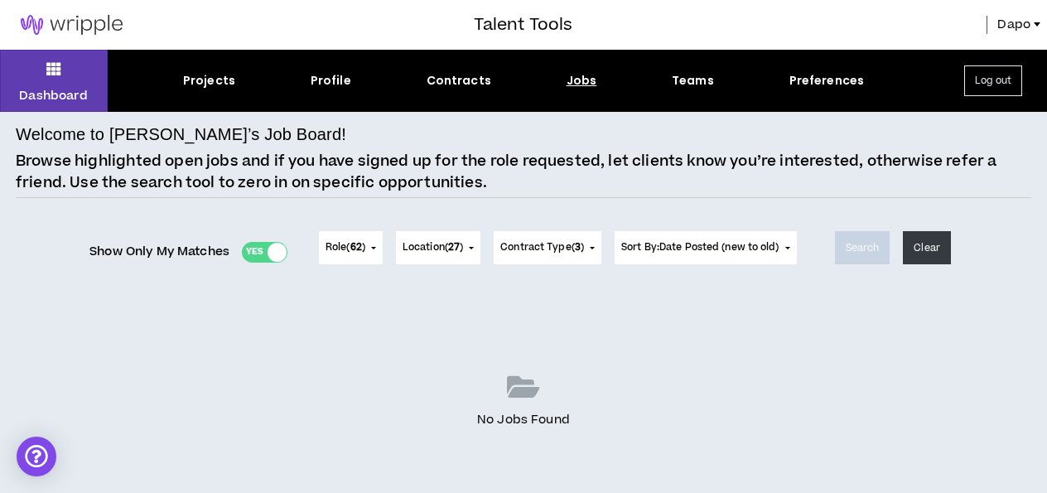
click at [269, 250] on div at bounding box center [277, 252] width 19 height 19
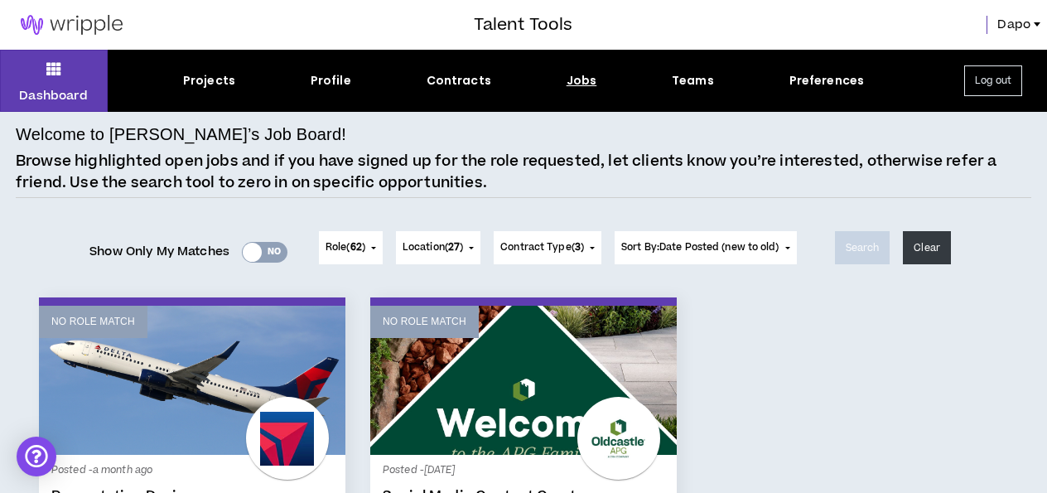
click at [368, 250] on button "Role ( 62 )" at bounding box center [351, 247] width 64 height 33
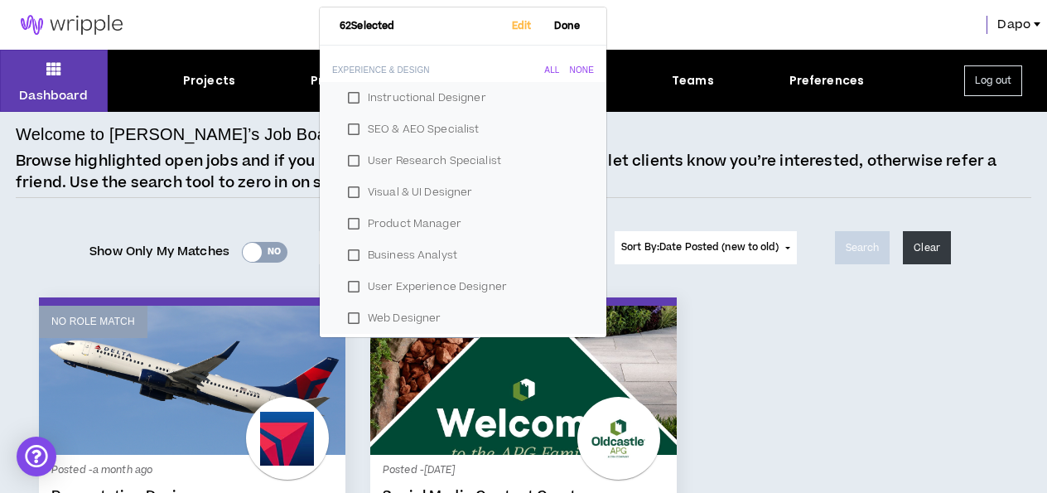
click at [256, 265] on div "Show Only My Matches Yes No" at bounding box center [188, 259] width 211 height 41
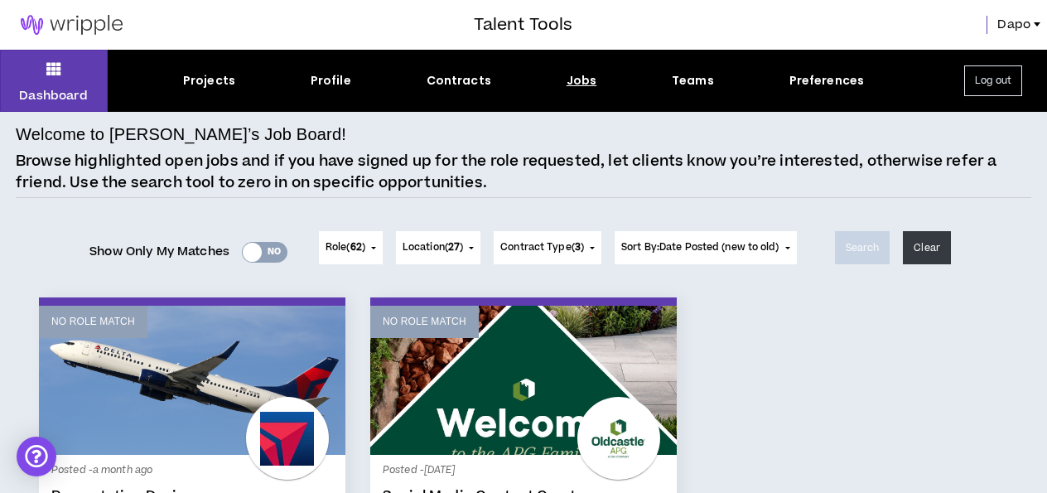
click at [463, 254] on span "Location ( 27 )" at bounding box center [433, 247] width 60 height 15
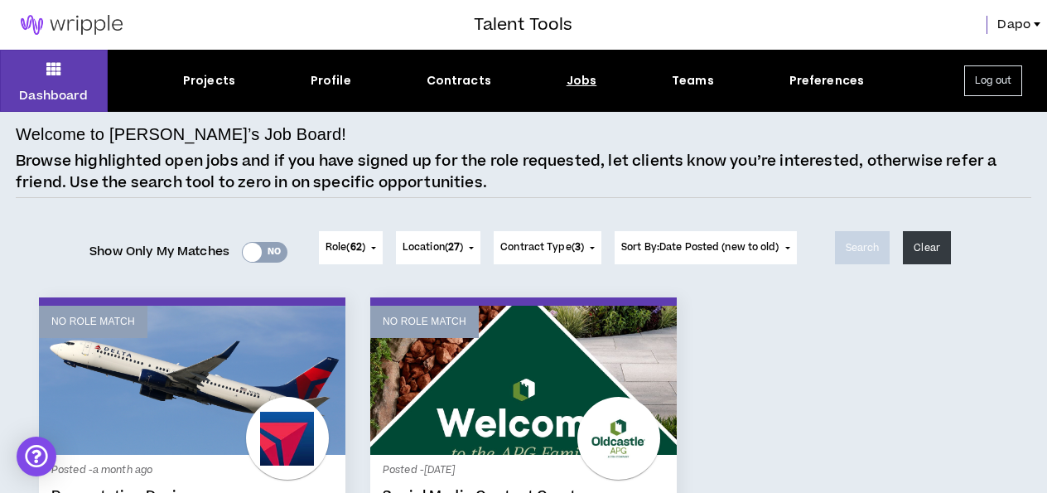
click at [576, 240] on span "Contract Type ( 3 )" at bounding box center [542, 247] width 84 height 15
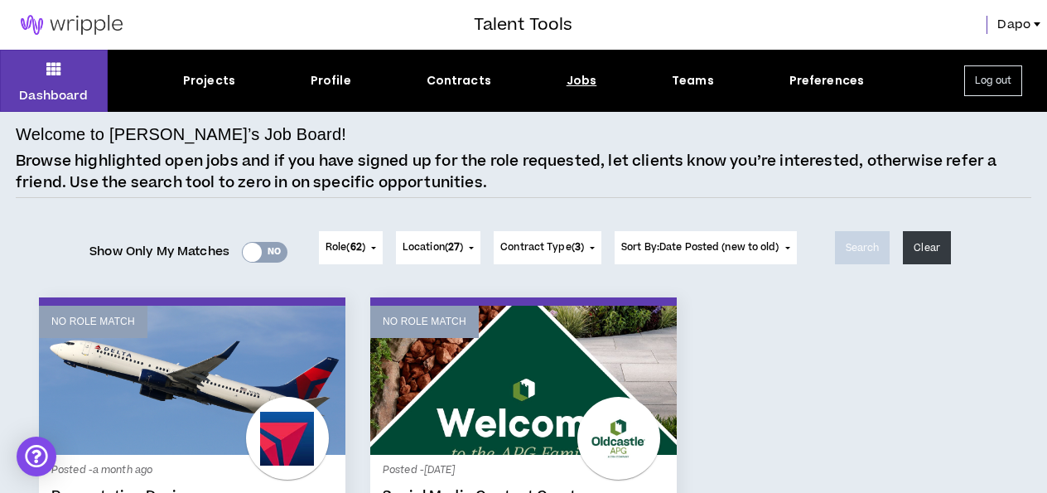
click at [710, 247] on span "Sort By: Date Posted (new to old)" at bounding box center [700, 247] width 158 height 14
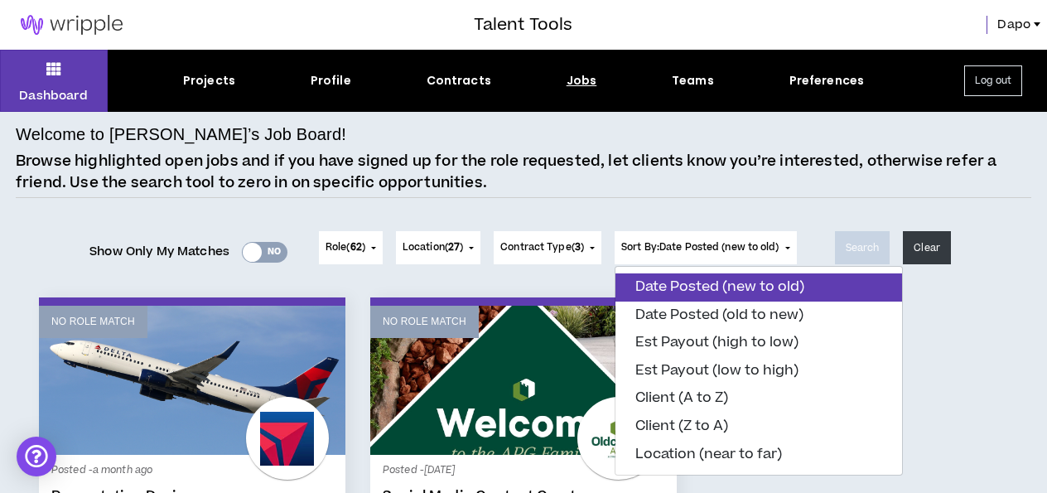
click at [718, 292] on button "Date Posted (new to old)" at bounding box center [759, 287] width 287 height 28
